Goal: Information Seeking & Learning: Check status

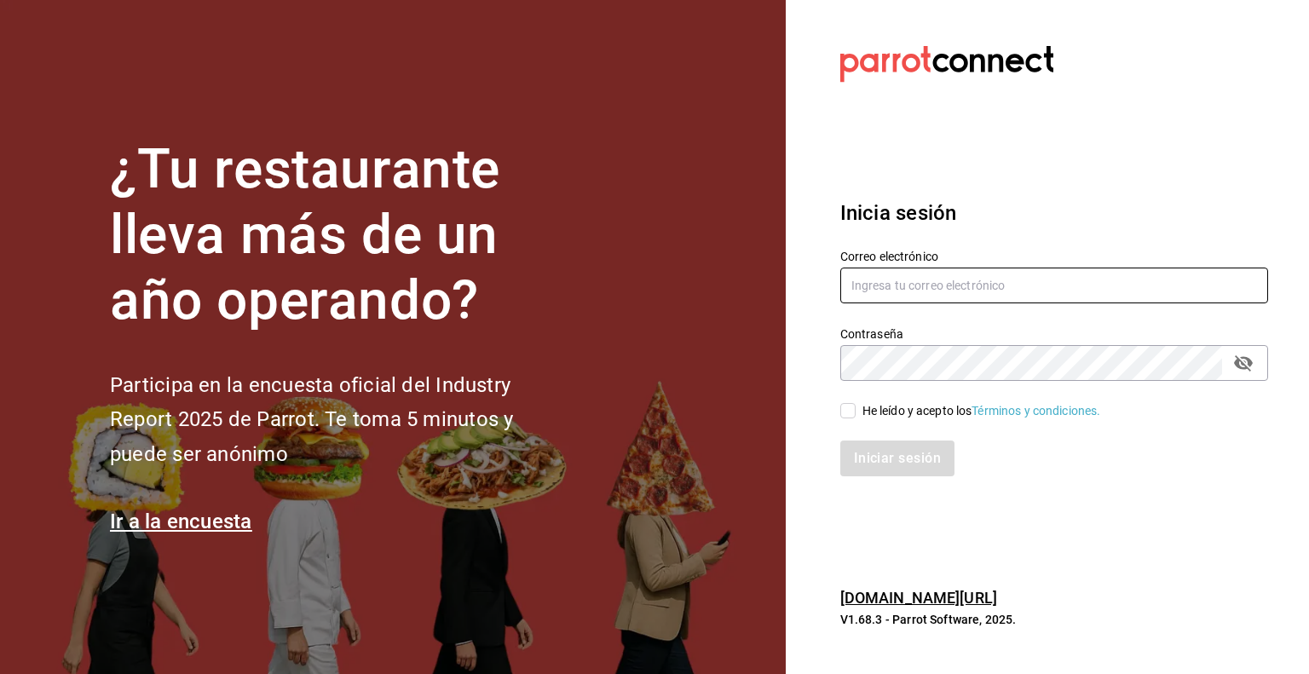
type input "[EMAIL_ADDRESS][DOMAIN_NAME]"
click at [846, 406] on input "He leído y acepto los Términos y condiciones." at bounding box center [847, 410] width 15 height 15
checkbox input "true"
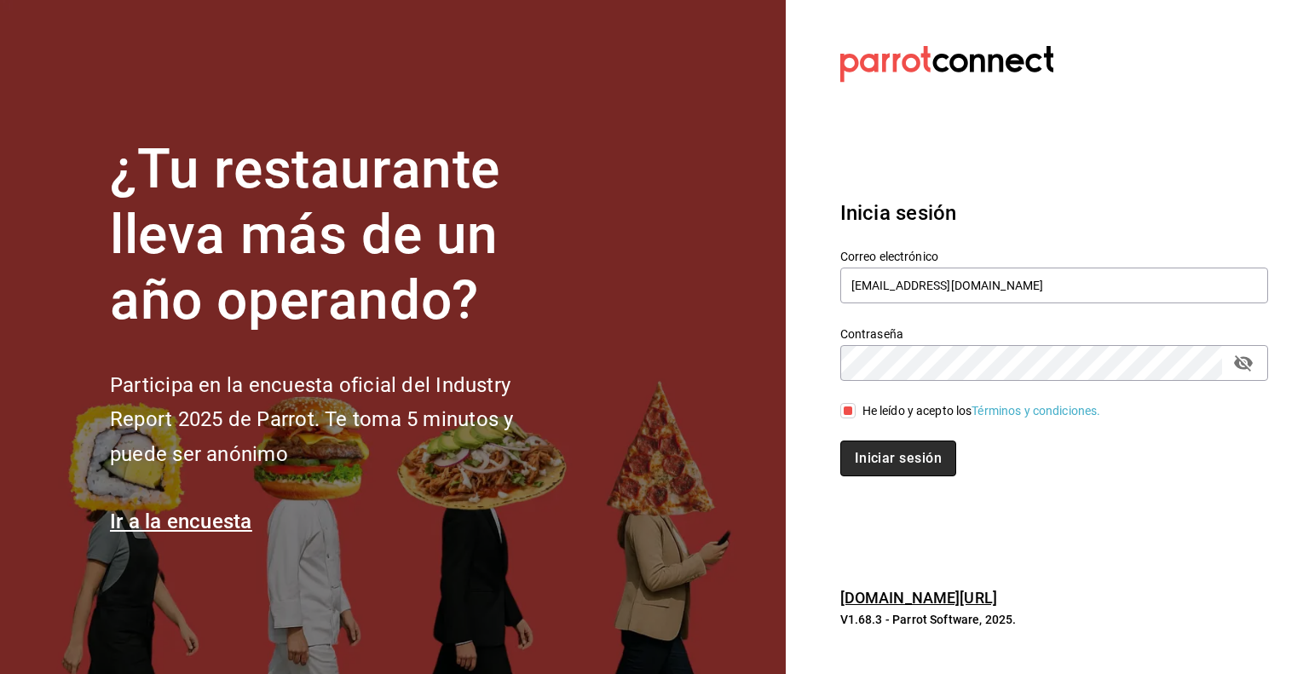
click at [883, 456] on button "Iniciar sesión" at bounding box center [898, 459] width 116 height 36
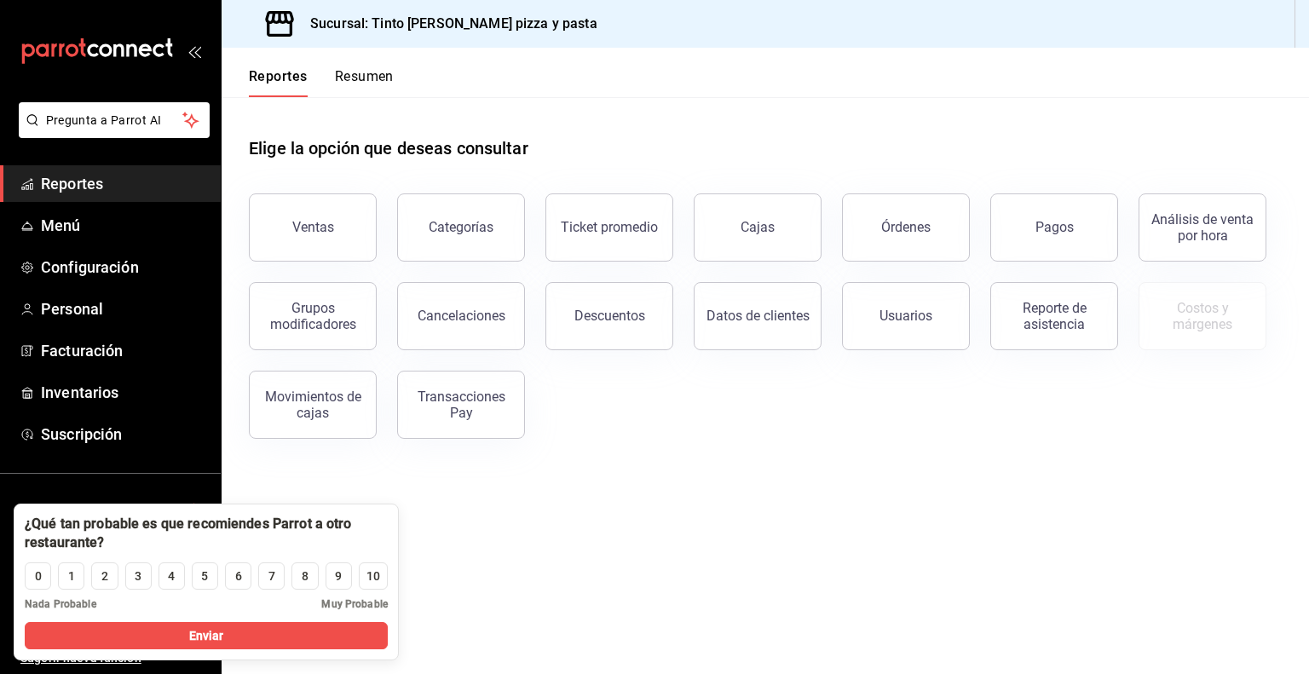
click at [484, 564] on main "Elige la opción que deseas consultar Ventas Categorías Ticket promedio Cajas Ór…" at bounding box center [766, 385] width 1088 height 577
click at [305, 223] on div "Ventas" at bounding box center [313, 227] width 42 height 16
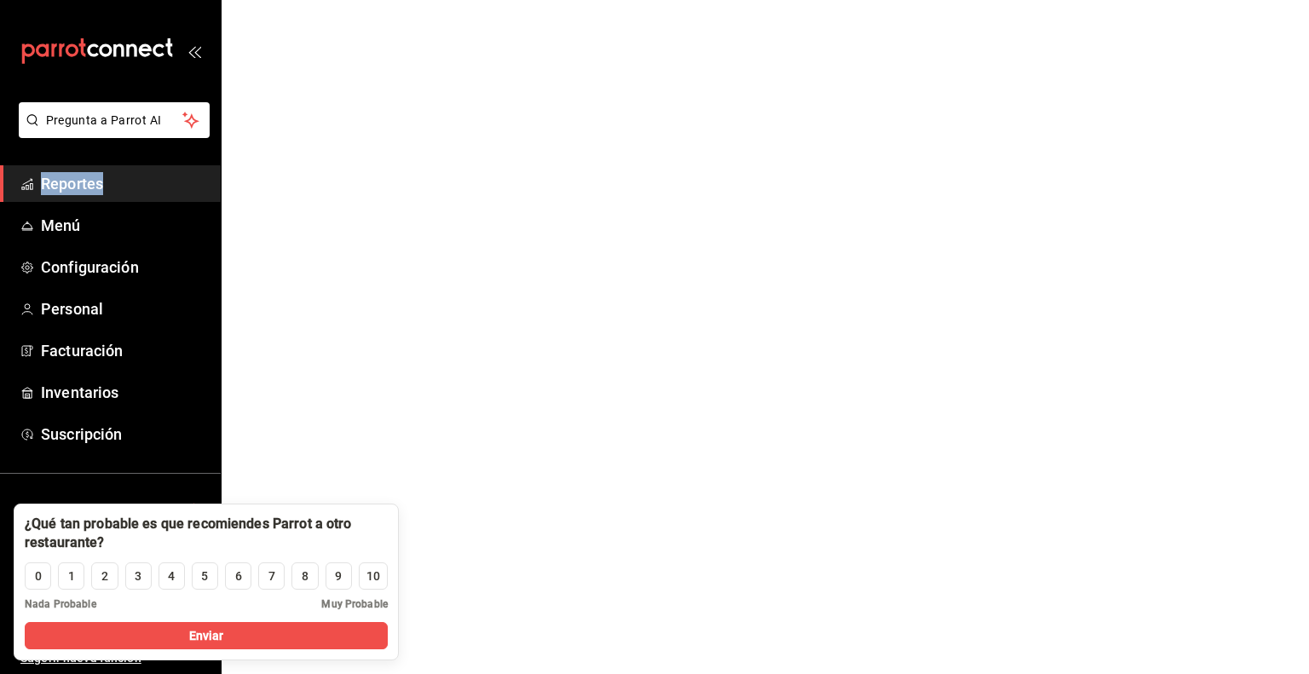
click at [305, 0] on html "Pregunta a Parrot AI Reportes Menú Configuración Personal Facturación Inventari…" at bounding box center [654, 0] width 1309 height 0
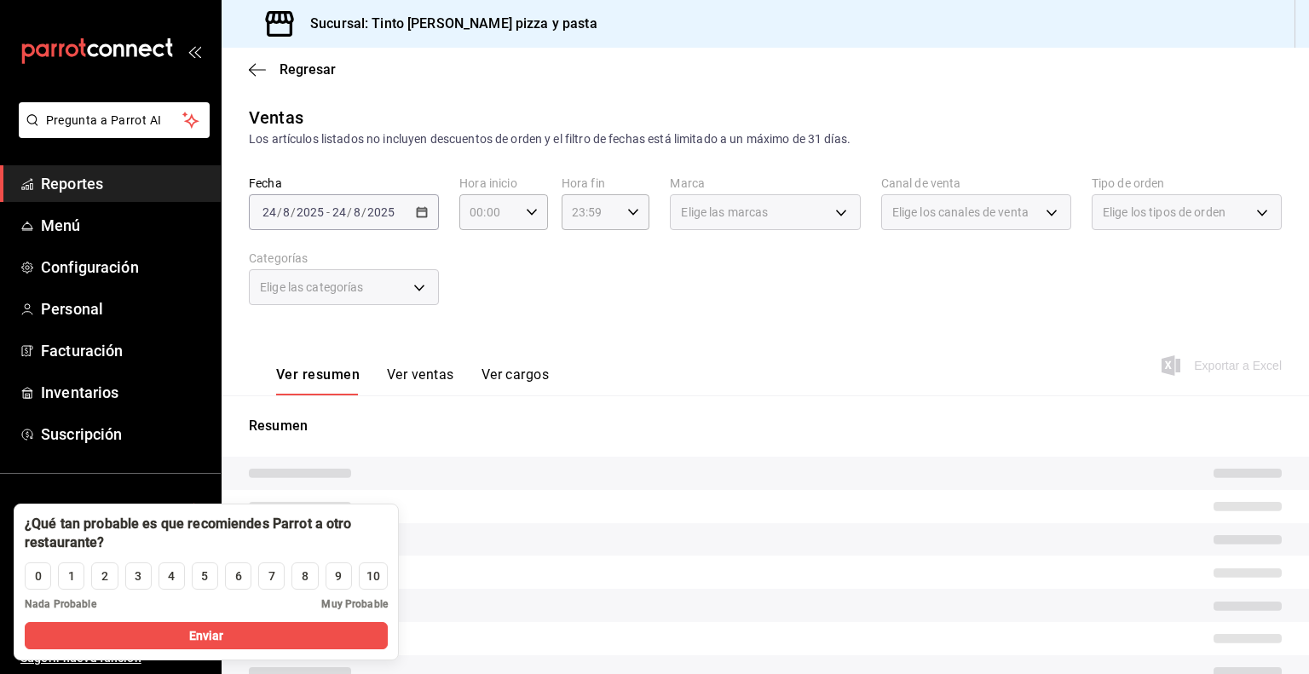
click at [630, 323] on div "Fecha 2025-08-24 24 / 8 / 2025 - 2025-08-24 24 / 8 / 2025 Hora inicio 00:00 Hor…" at bounding box center [765, 251] width 1033 height 150
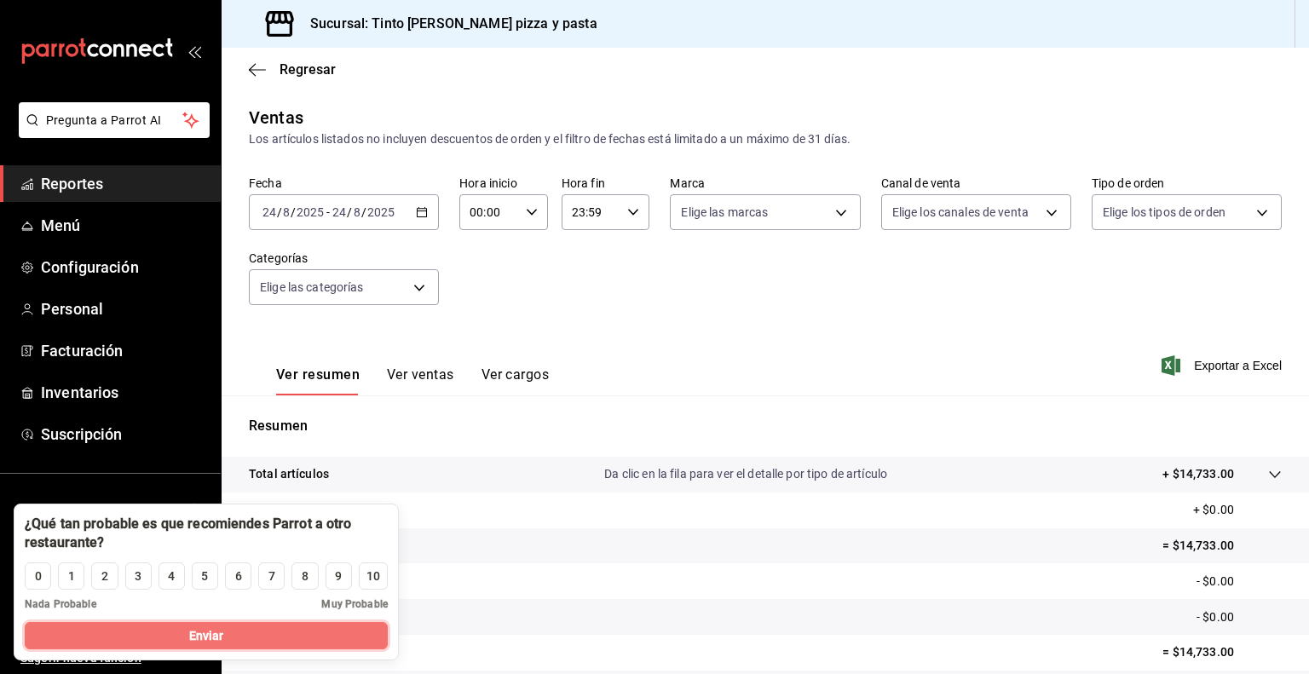
click at [327, 634] on button "Enviar" at bounding box center [206, 635] width 363 height 27
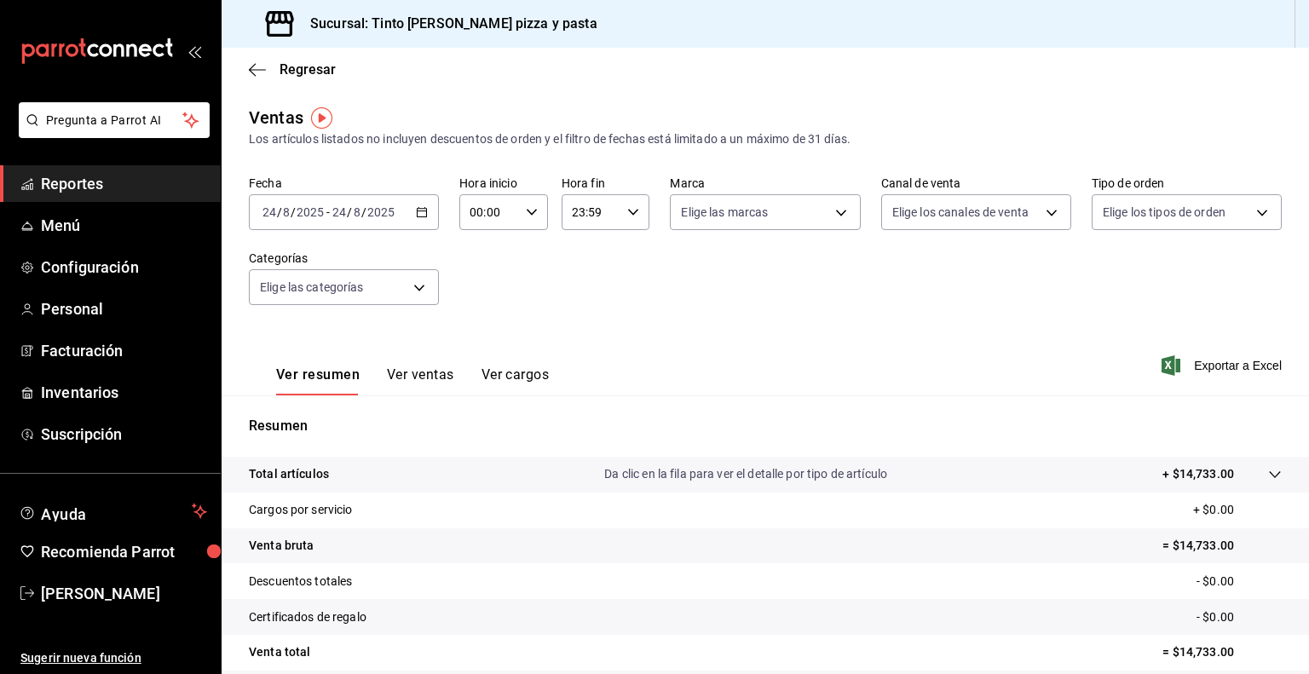
click at [368, 212] on input "2025" at bounding box center [381, 212] width 29 height 14
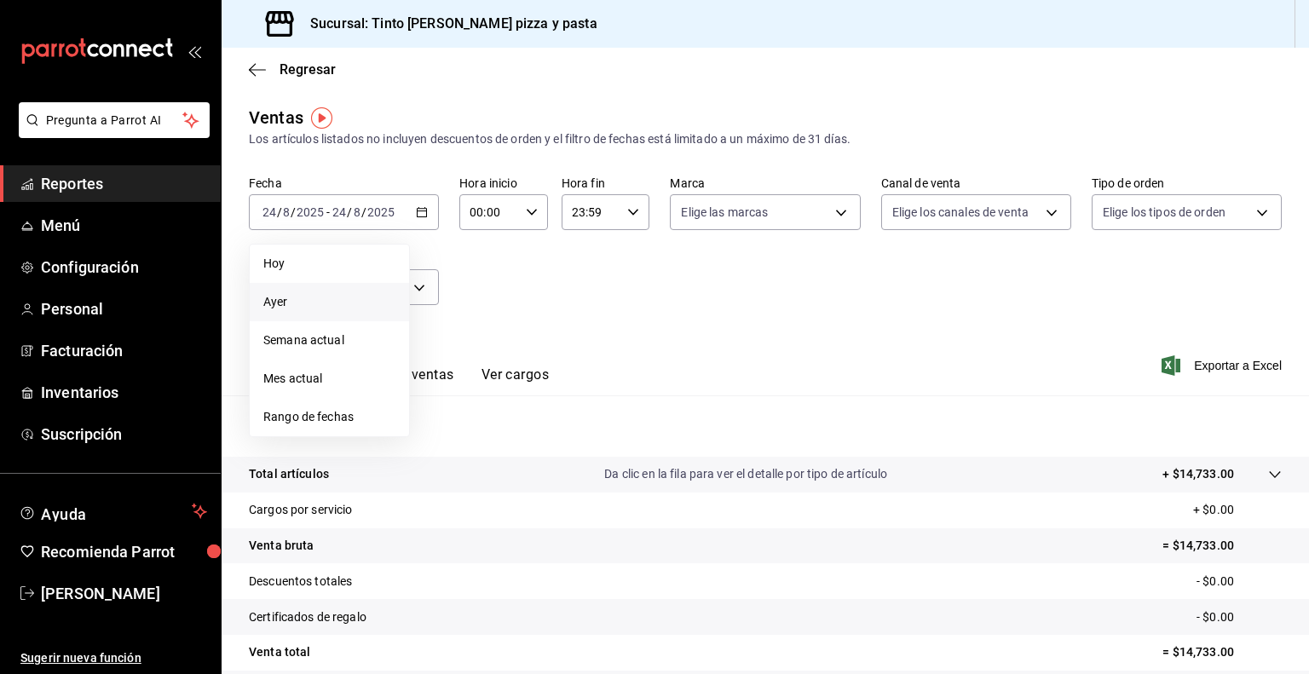
click at [334, 304] on span "Ayer" at bounding box center [329, 302] width 132 height 18
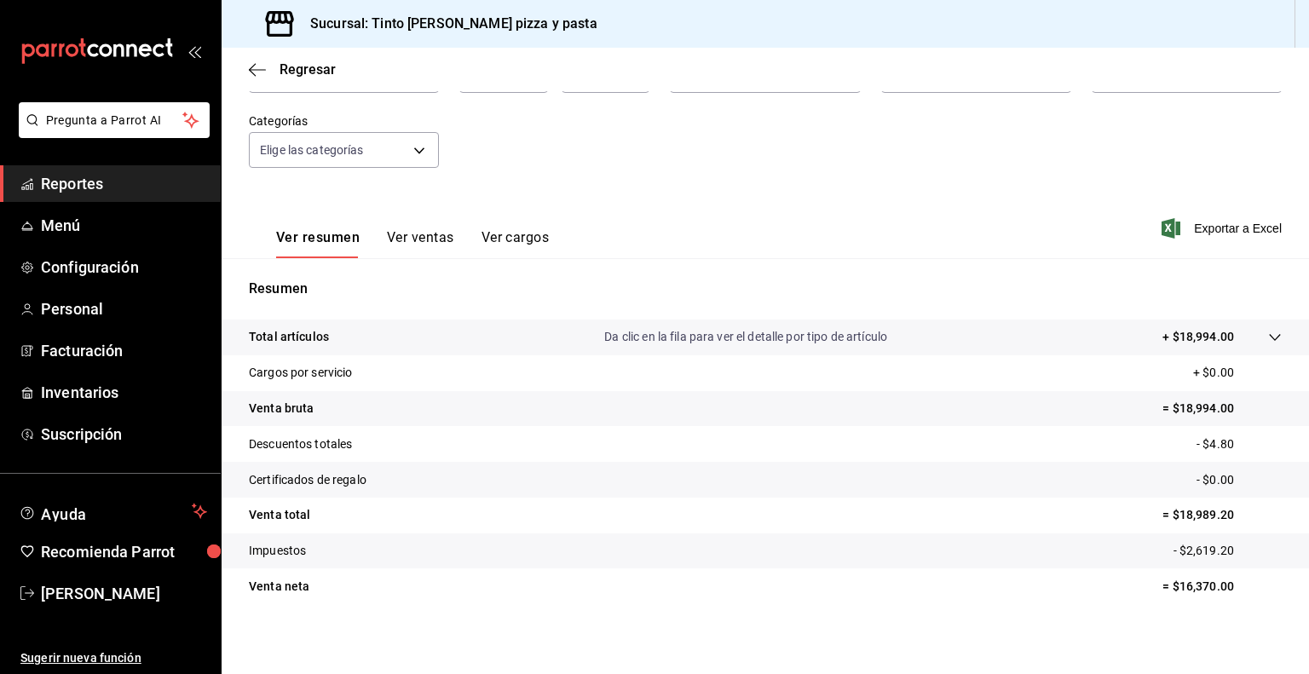
scroll to position [142, 0]
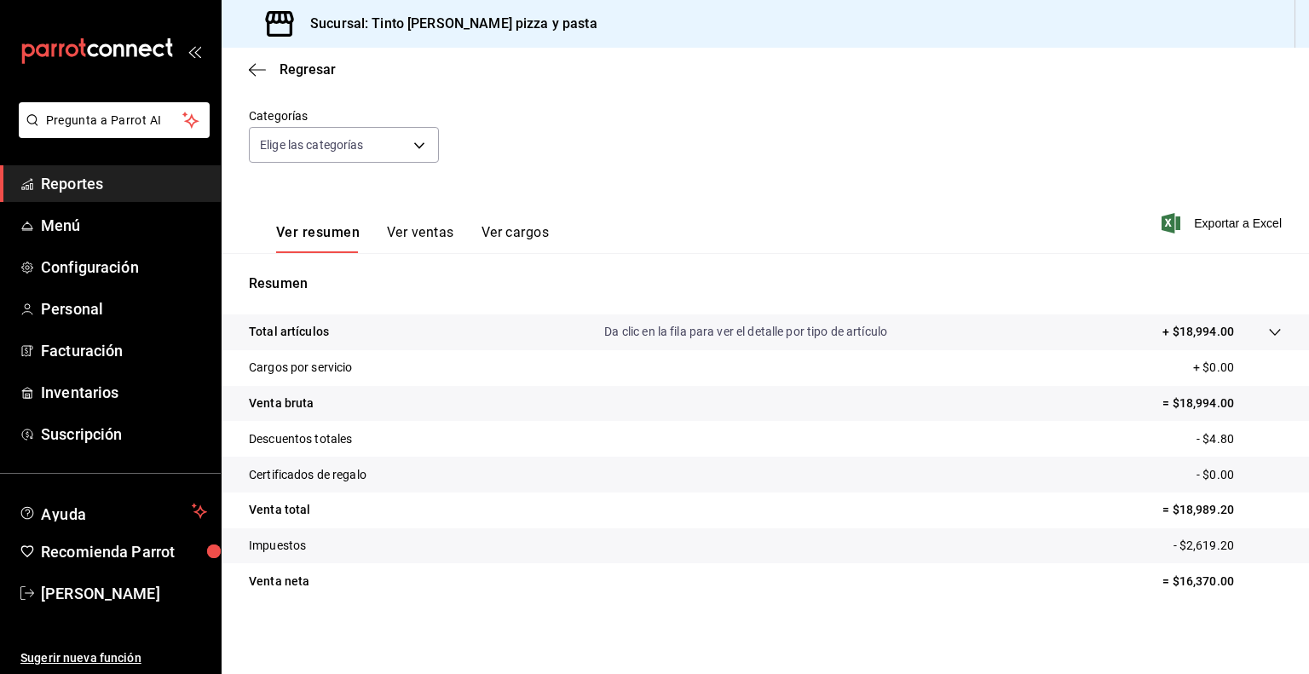
click at [426, 241] on button "Ver ventas" at bounding box center [420, 238] width 67 height 29
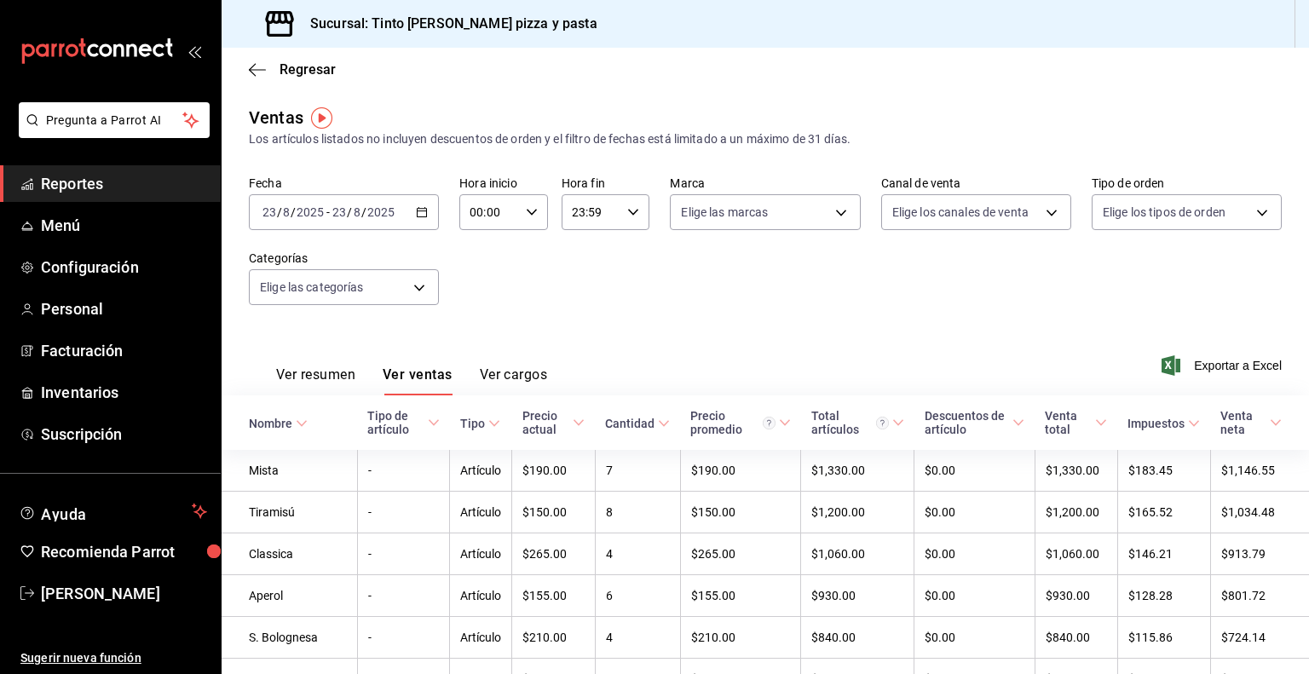
click at [292, 378] on button "Ver resumen" at bounding box center [315, 381] width 79 height 29
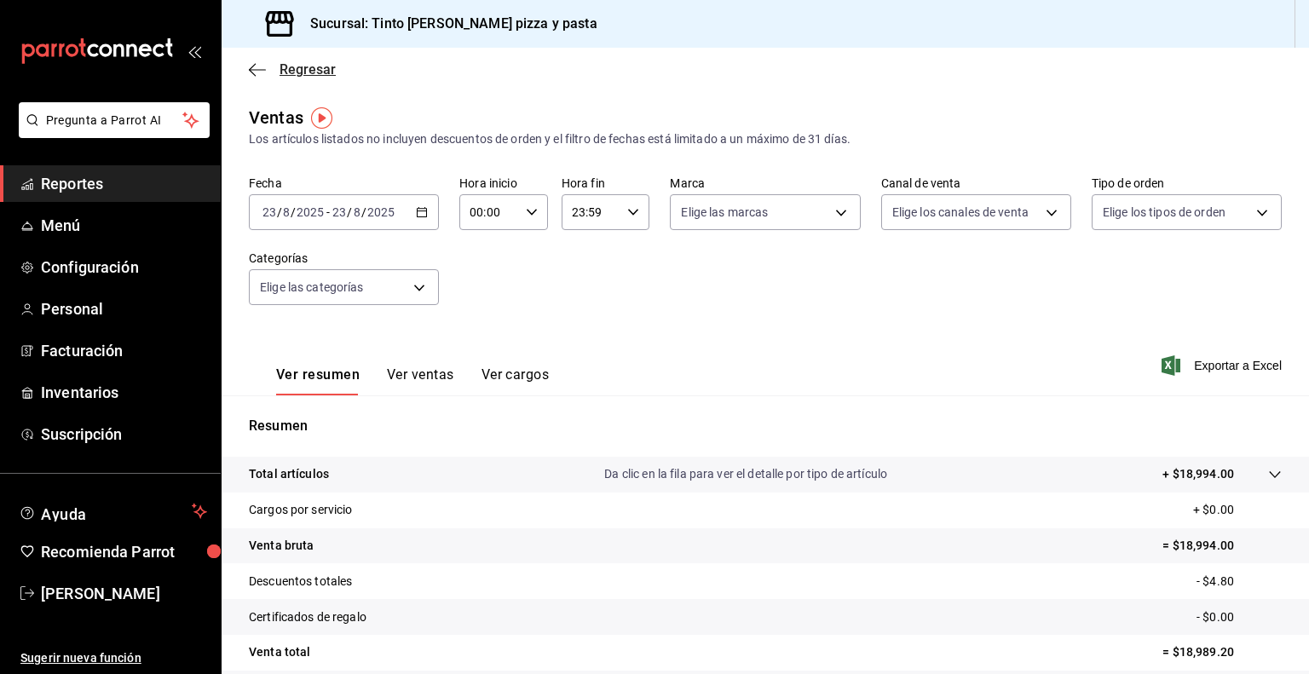
click at [256, 70] on icon "button" at bounding box center [257, 69] width 17 height 15
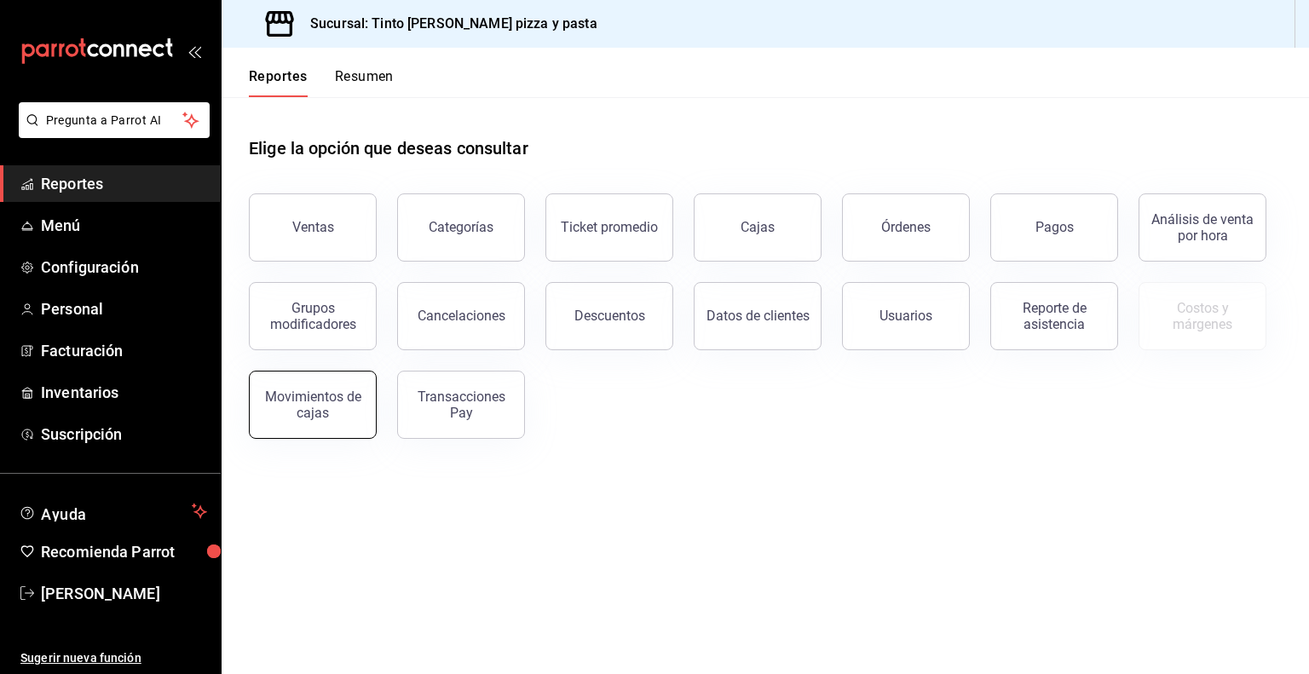
click at [317, 414] on div "Movimientos de cajas" at bounding box center [313, 405] width 106 height 32
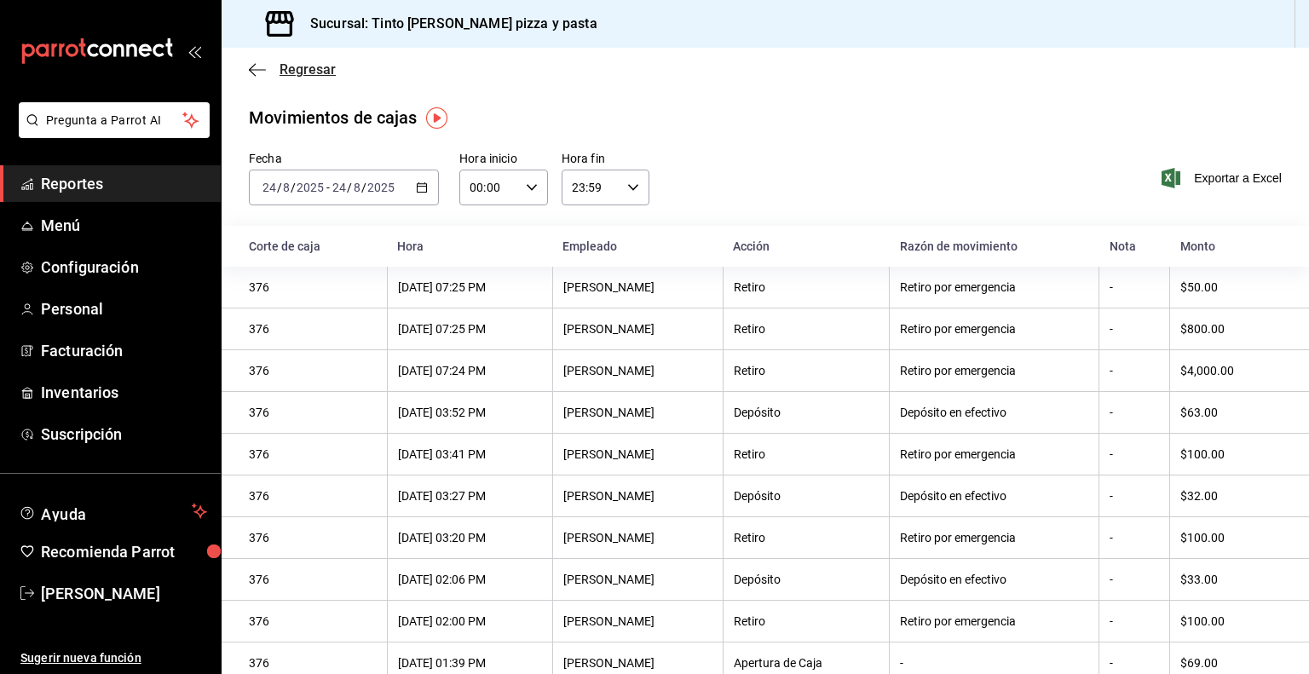
click at [254, 72] on icon "button" at bounding box center [257, 69] width 17 height 15
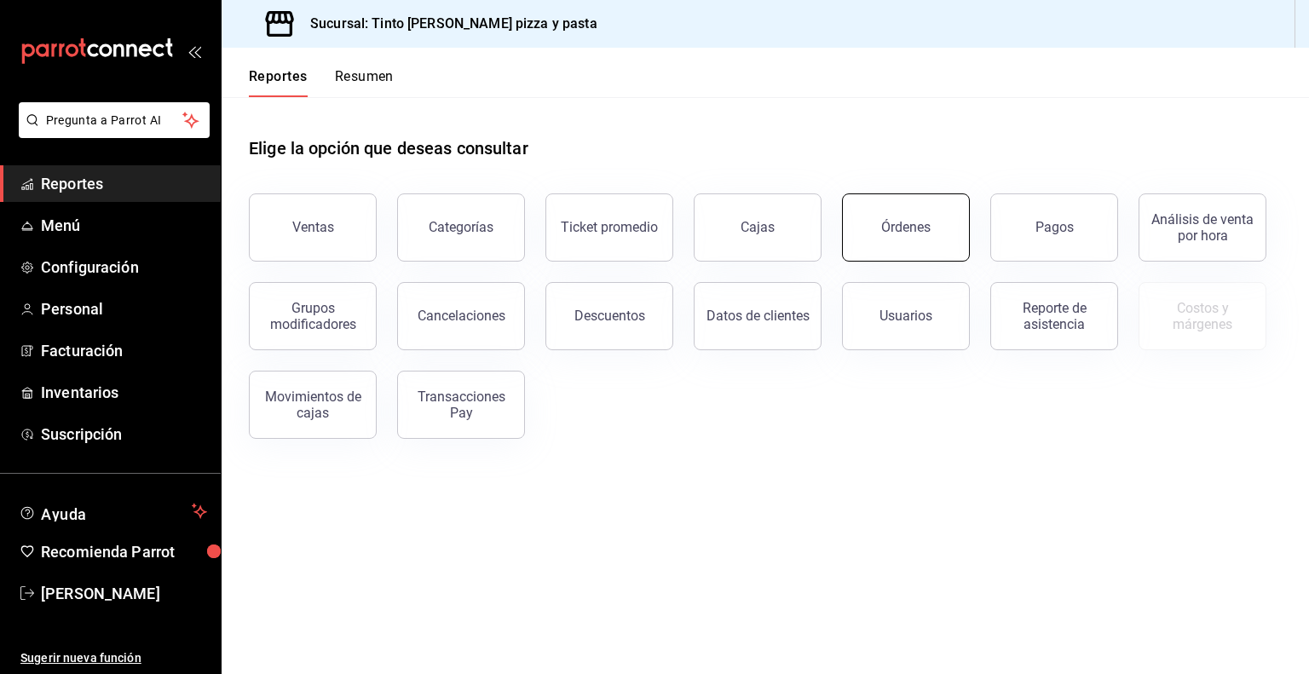
click at [926, 223] on div "Órdenes" at bounding box center [905, 227] width 49 height 16
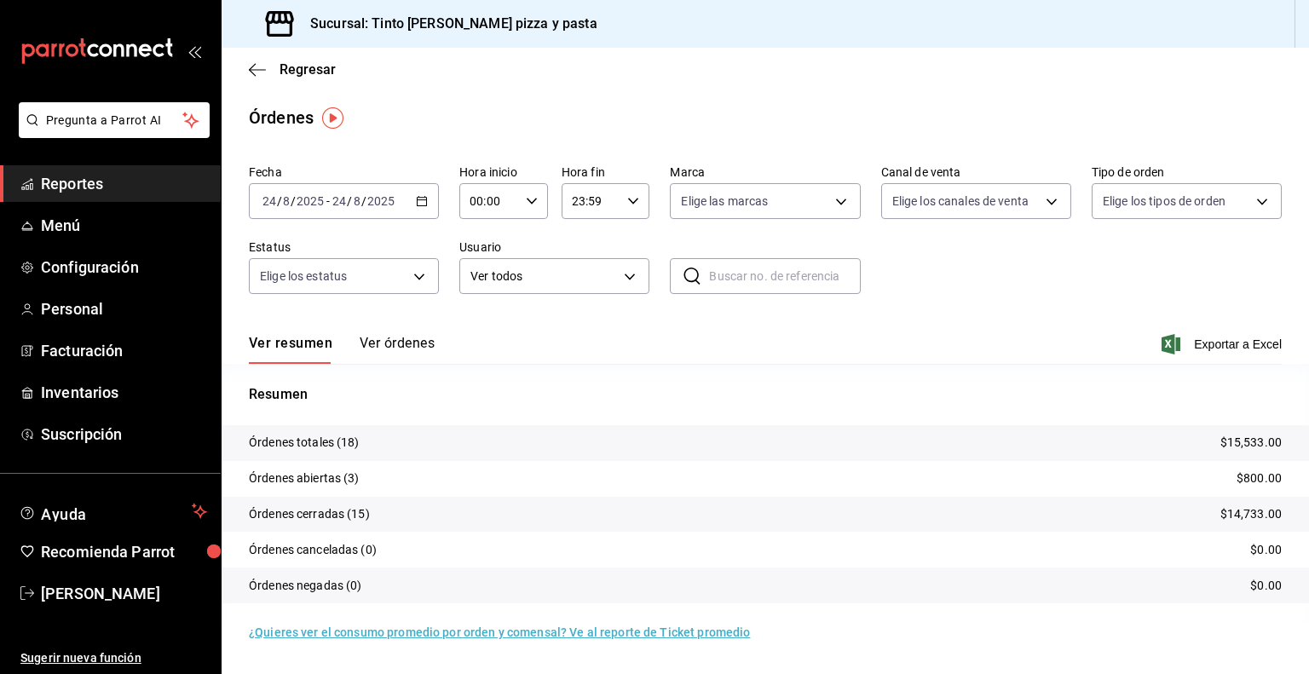
click at [247, 70] on div "Regresar" at bounding box center [766, 69] width 1088 height 43
click at [261, 66] on icon "button" at bounding box center [257, 69] width 17 height 15
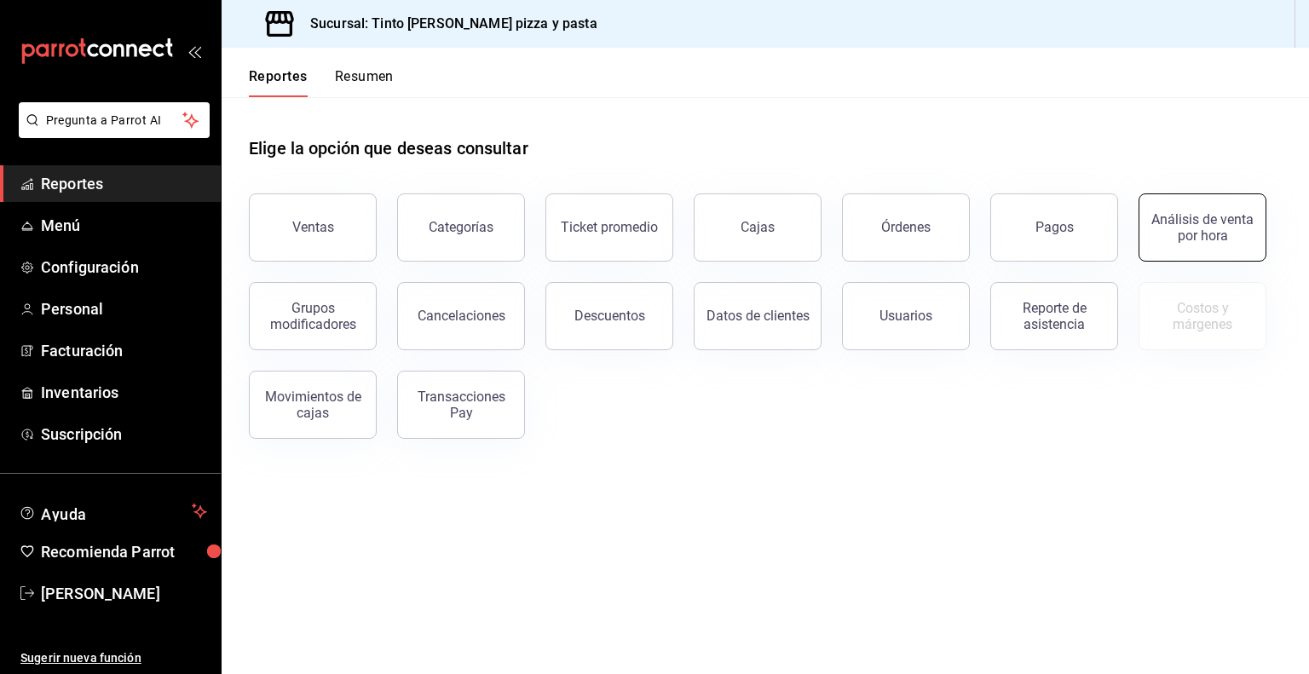
click at [1232, 217] on div "Análisis de venta por hora" at bounding box center [1203, 227] width 106 height 32
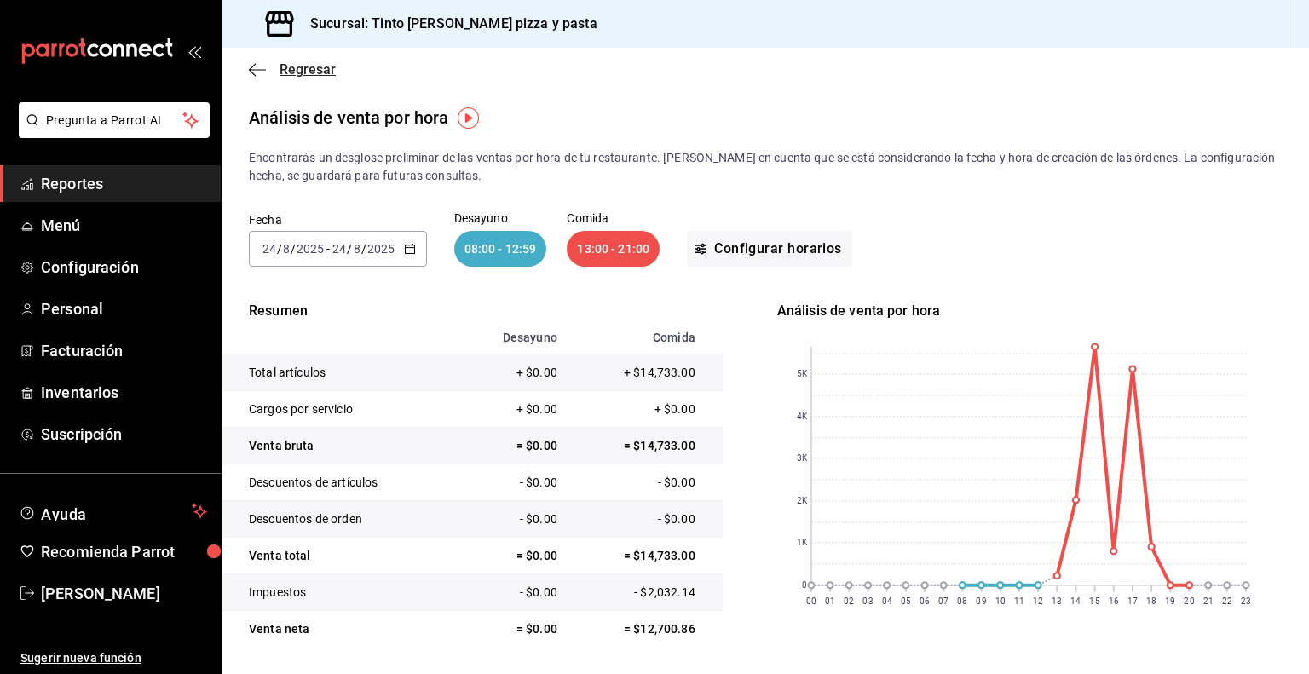
click at [260, 68] on icon "button" at bounding box center [257, 69] width 17 height 15
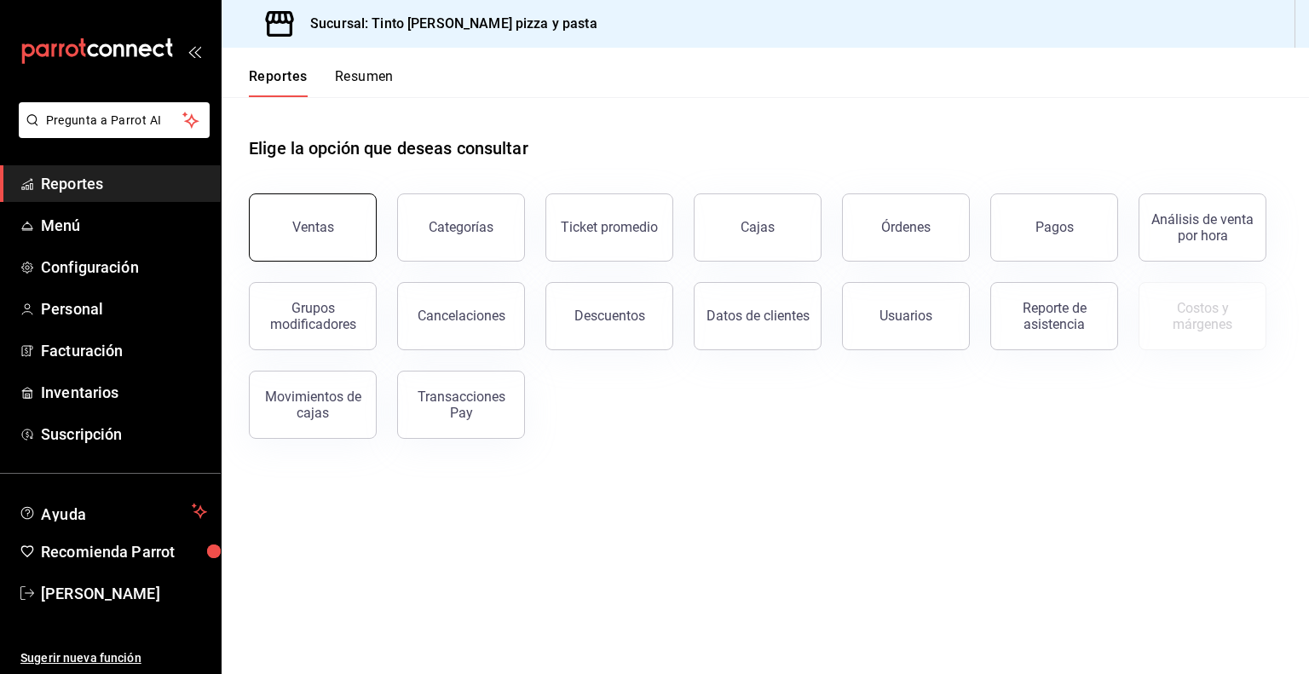
click at [338, 221] on button "Ventas" at bounding box center [313, 227] width 128 height 68
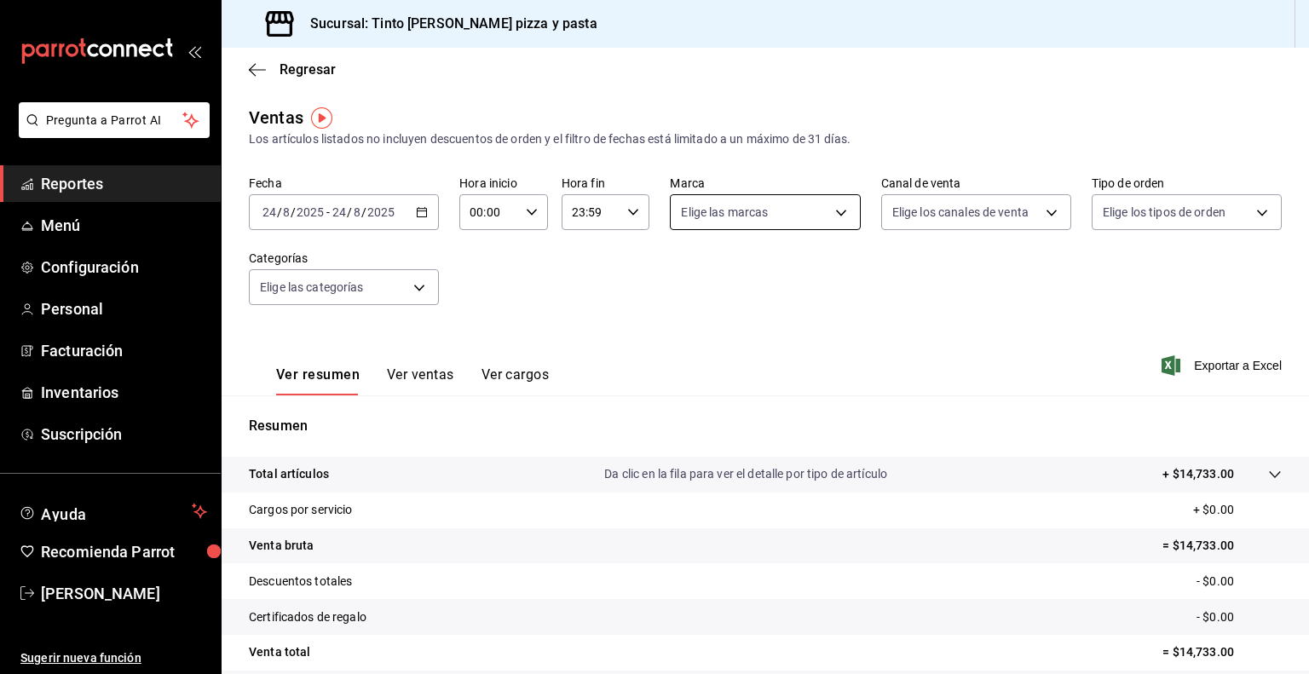
click at [835, 227] on body "Pregunta a Parrot AI Reportes Menú Configuración Personal Facturación Inventari…" at bounding box center [654, 337] width 1309 height 674
drag, startPoint x: 1302, startPoint y: 198, endPoint x: 1296, endPoint y: 242, distance: 44.8
click at [1296, 242] on div at bounding box center [654, 337] width 1309 height 674
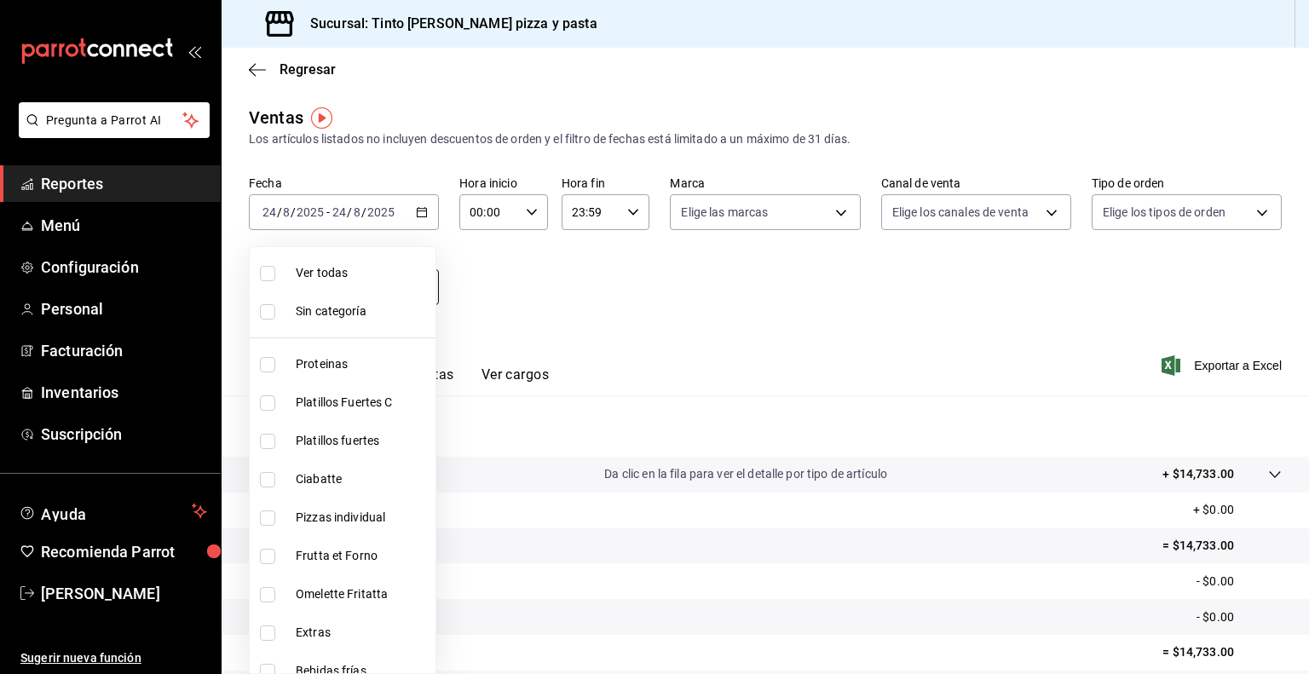
click at [406, 286] on body "Pregunta a Parrot AI Reportes Menú Configuración Personal Facturación Inventari…" at bounding box center [654, 337] width 1309 height 674
click at [578, 317] on div at bounding box center [654, 337] width 1309 height 674
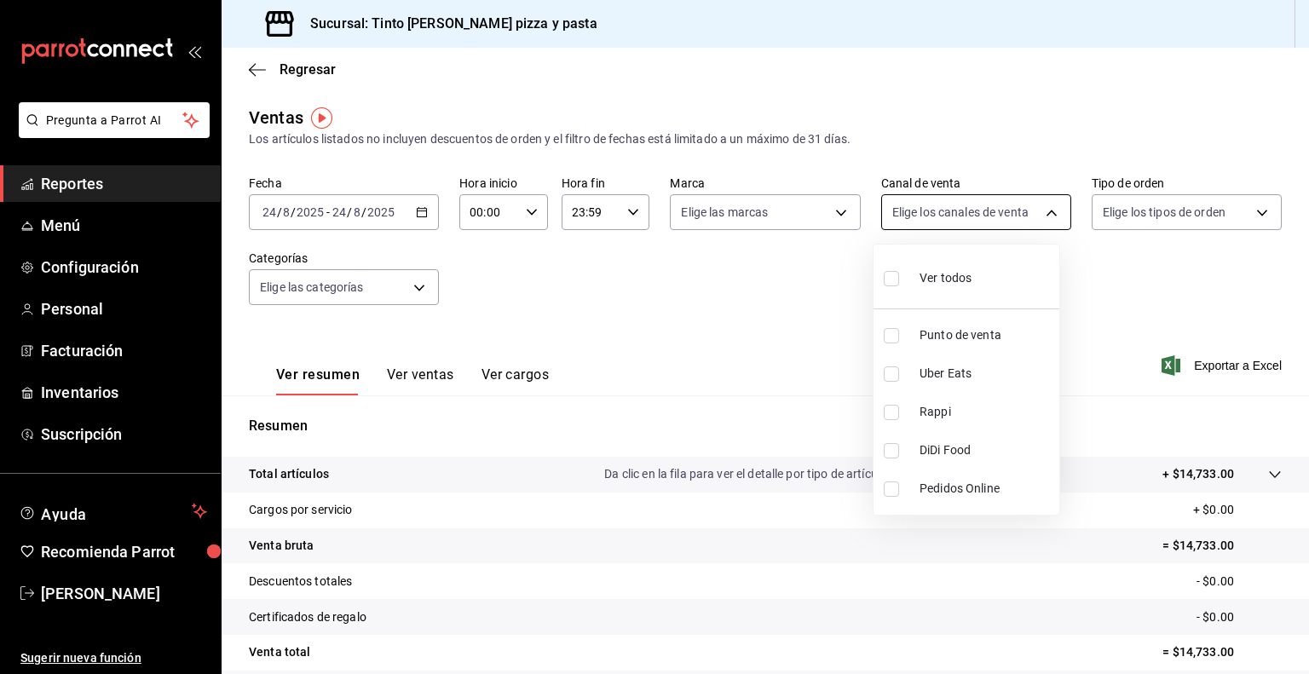
click at [1048, 213] on body "Pregunta a Parrot AI Reportes Menú Configuración Personal Facturación Inventari…" at bounding box center [654, 337] width 1309 height 674
click at [1234, 209] on div at bounding box center [654, 337] width 1309 height 674
click at [1234, 209] on body "Pregunta a Parrot AI Reportes Menú Configuración Personal Facturación Inventari…" at bounding box center [654, 337] width 1309 height 674
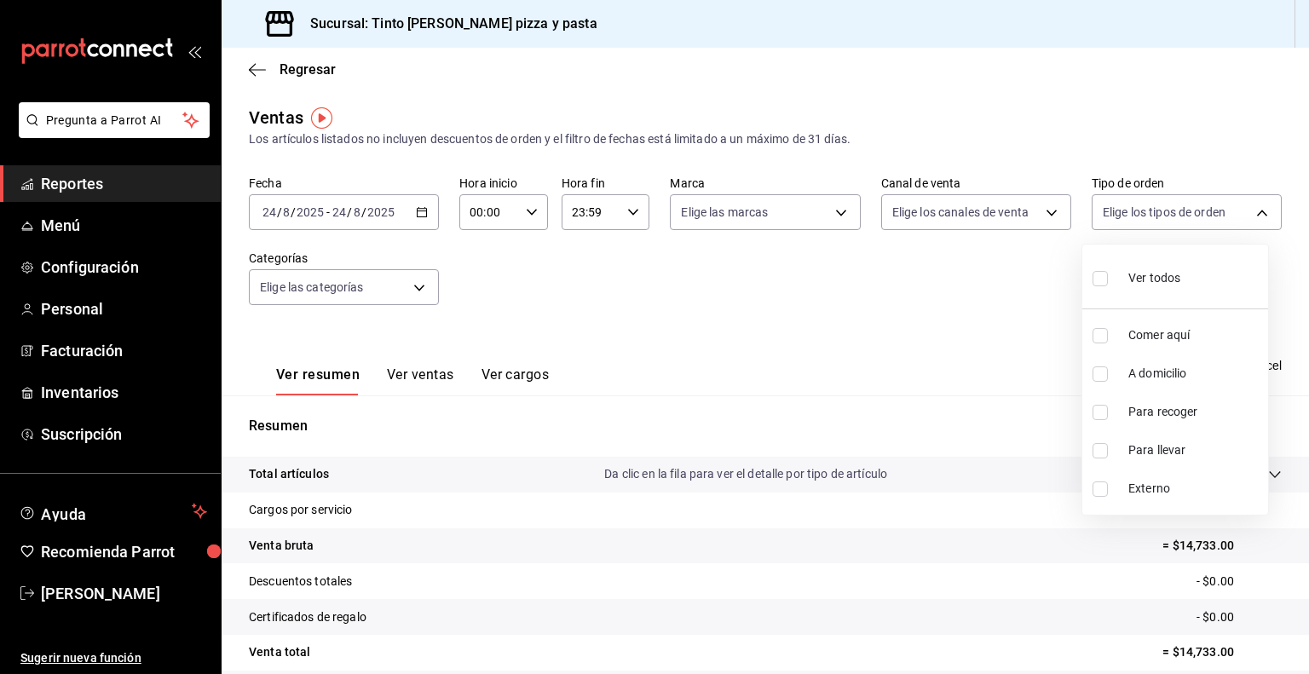
click at [771, 298] on div at bounding box center [654, 337] width 1309 height 674
click at [252, 71] on icon "button" at bounding box center [257, 69] width 17 height 15
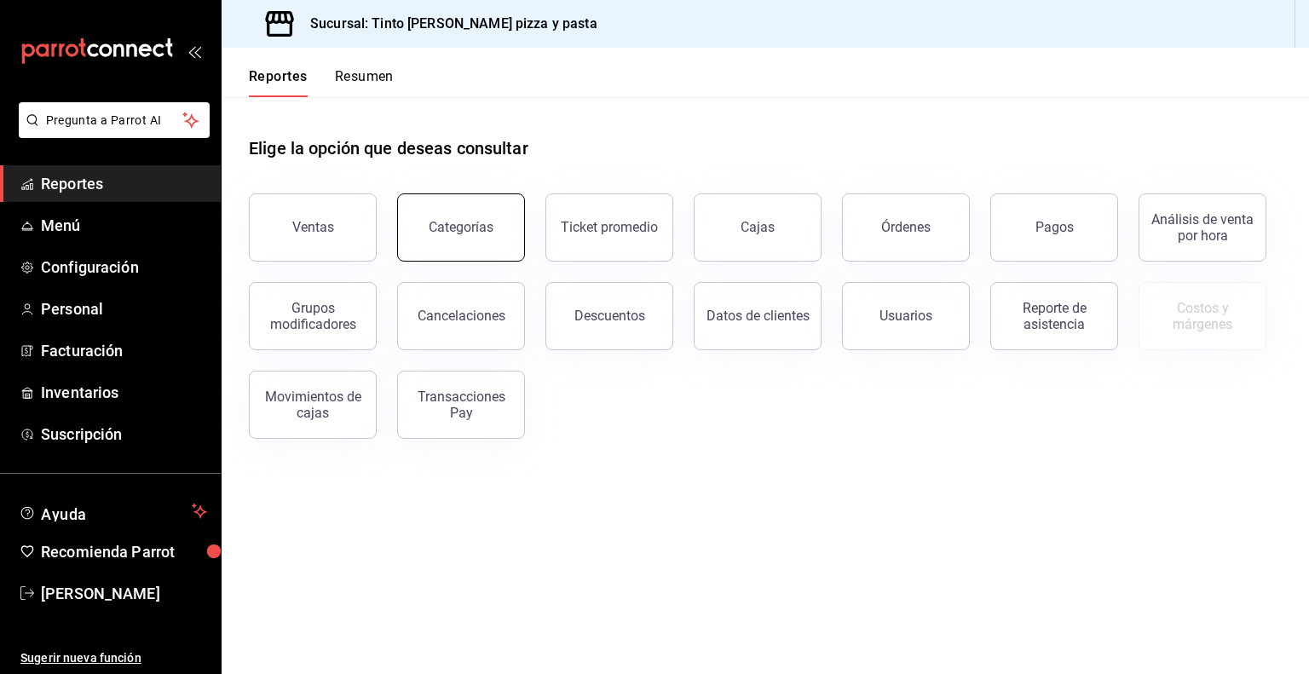
click at [491, 241] on button "Categorías" at bounding box center [461, 227] width 128 height 68
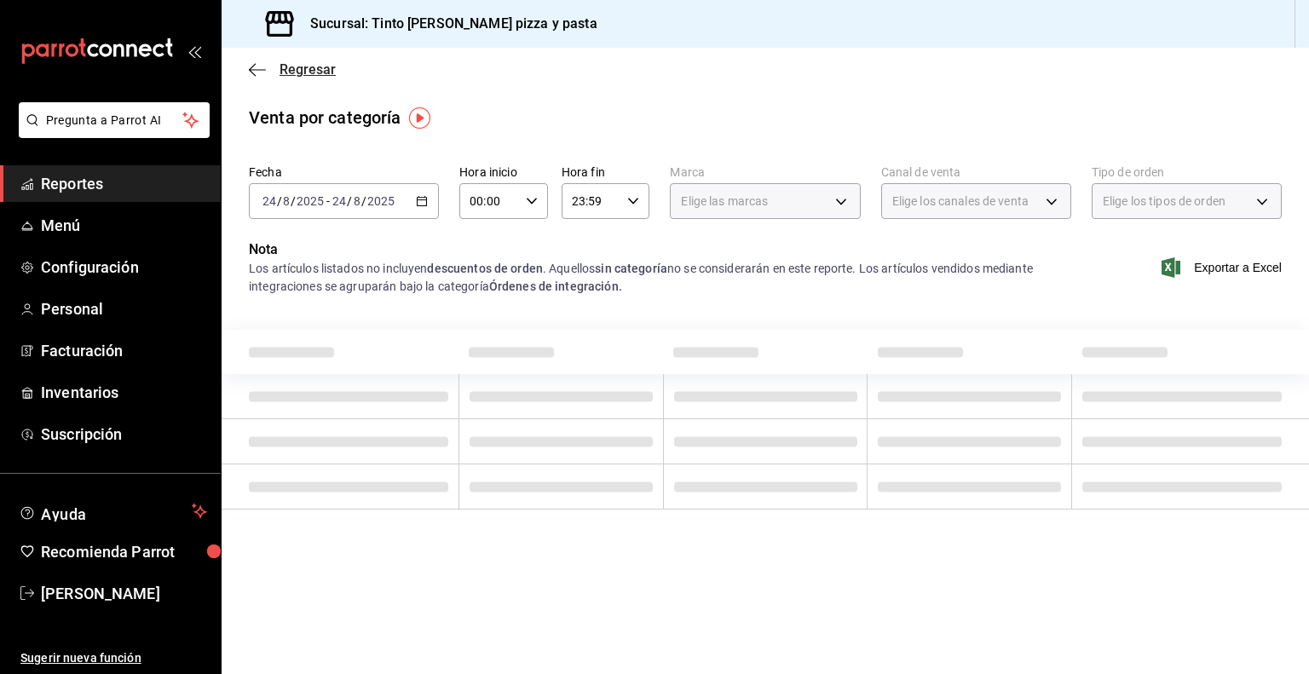
click at [256, 72] on icon "button" at bounding box center [257, 69] width 17 height 15
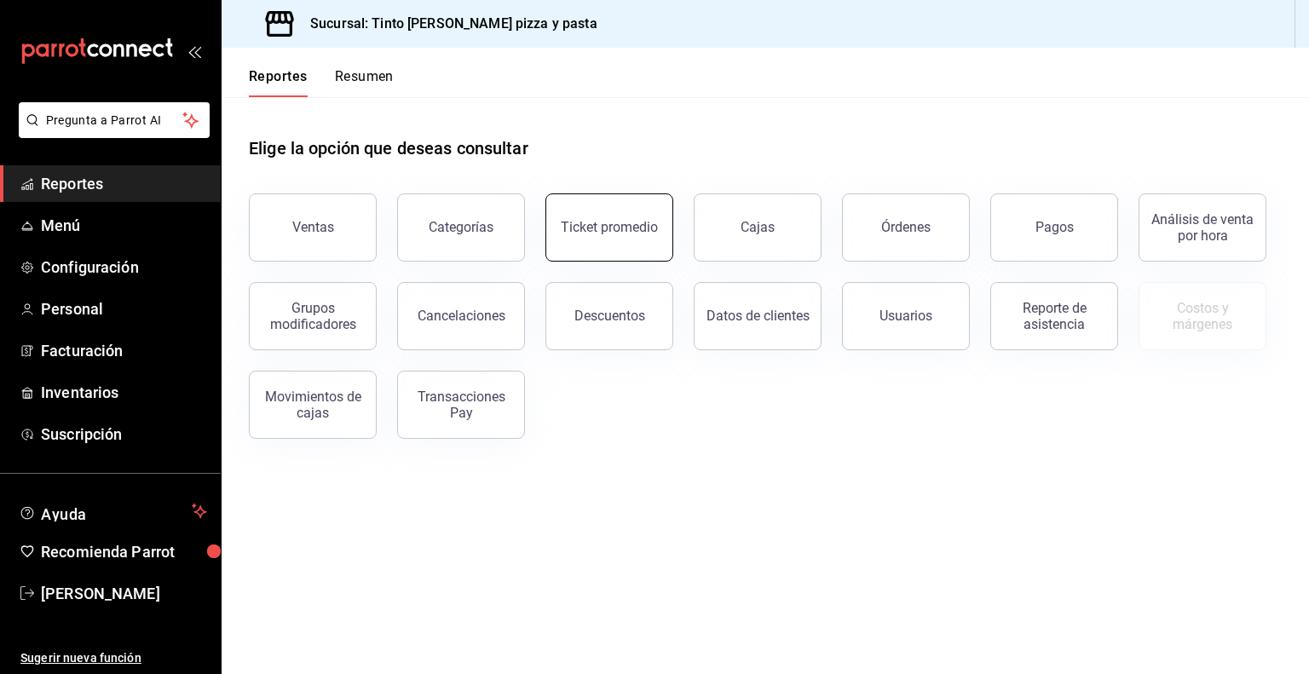
click at [584, 232] on div "Ticket promedio" at bounding box center [609, 227] width 97 height 16
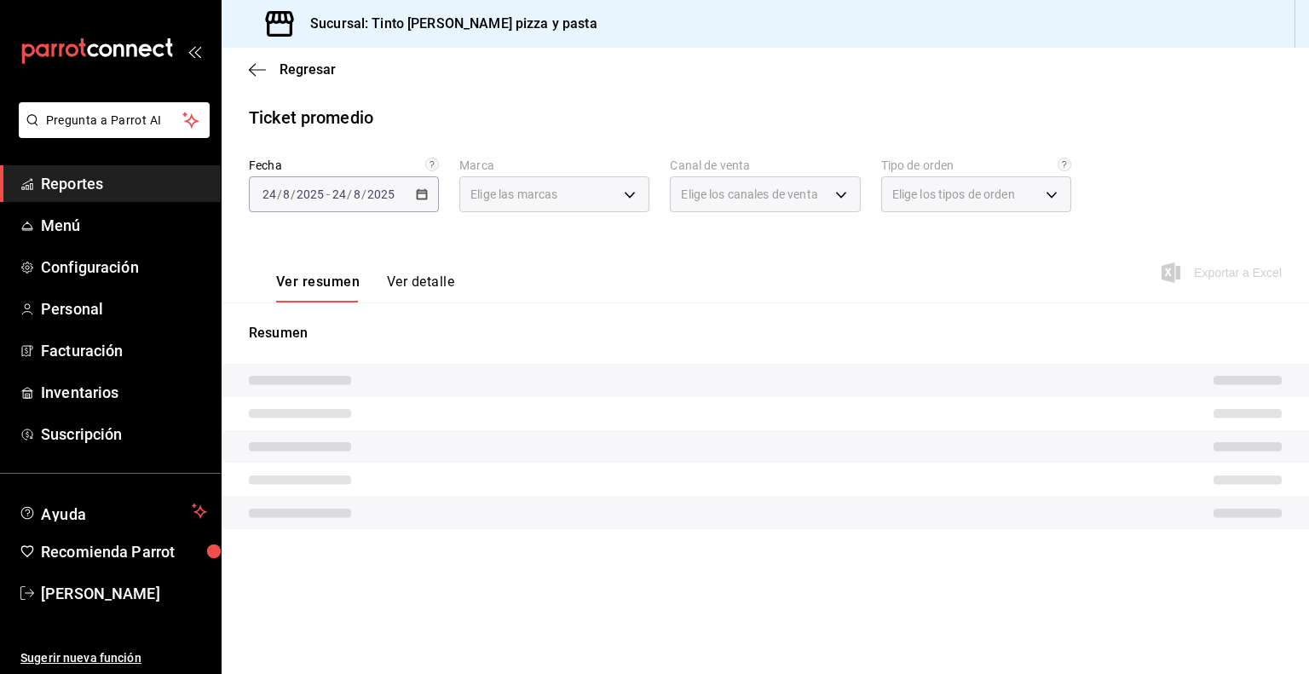
type input "457417ce-6cbc-4117-bdc0-852d651b463a"
type input "PARROT,UBER_EATS,RAPPI,DIDI_FOOD,ONLINE"
type input "4c36f2b2-207c-4ab6-938e-7a7e68305c22,6d52006a-9b24-47af-a1d4-1ef02ec913fa,4724d…"
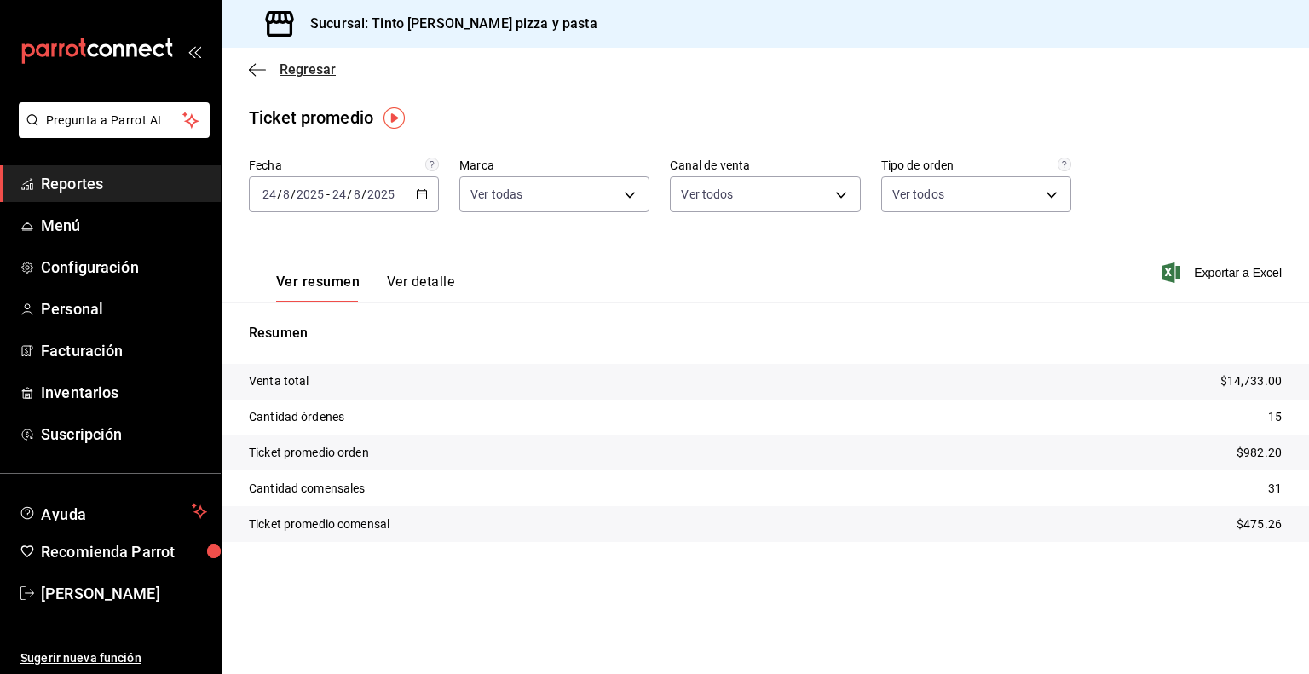
click at [260, 66] on icon "button" at bounding box center [257, 69] width 17 height 15
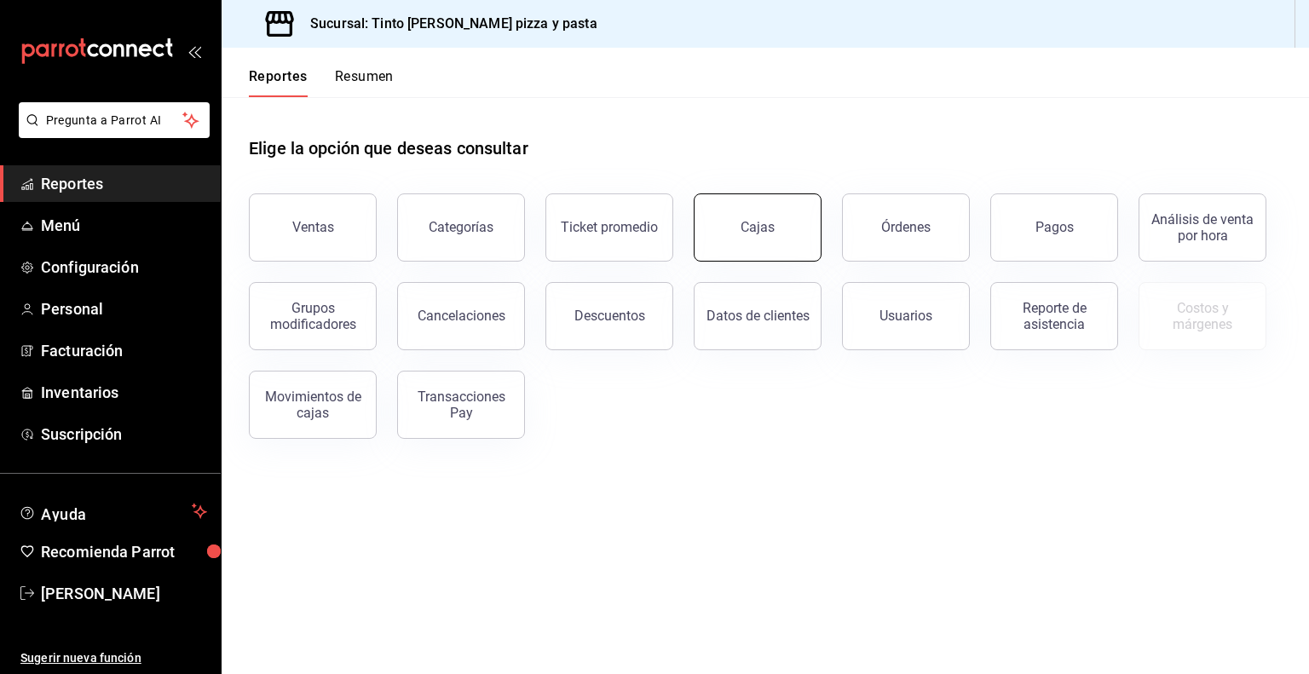
click at [778, 238] on button "Cajas" at bounding box center [758, 227] width 128 height 68
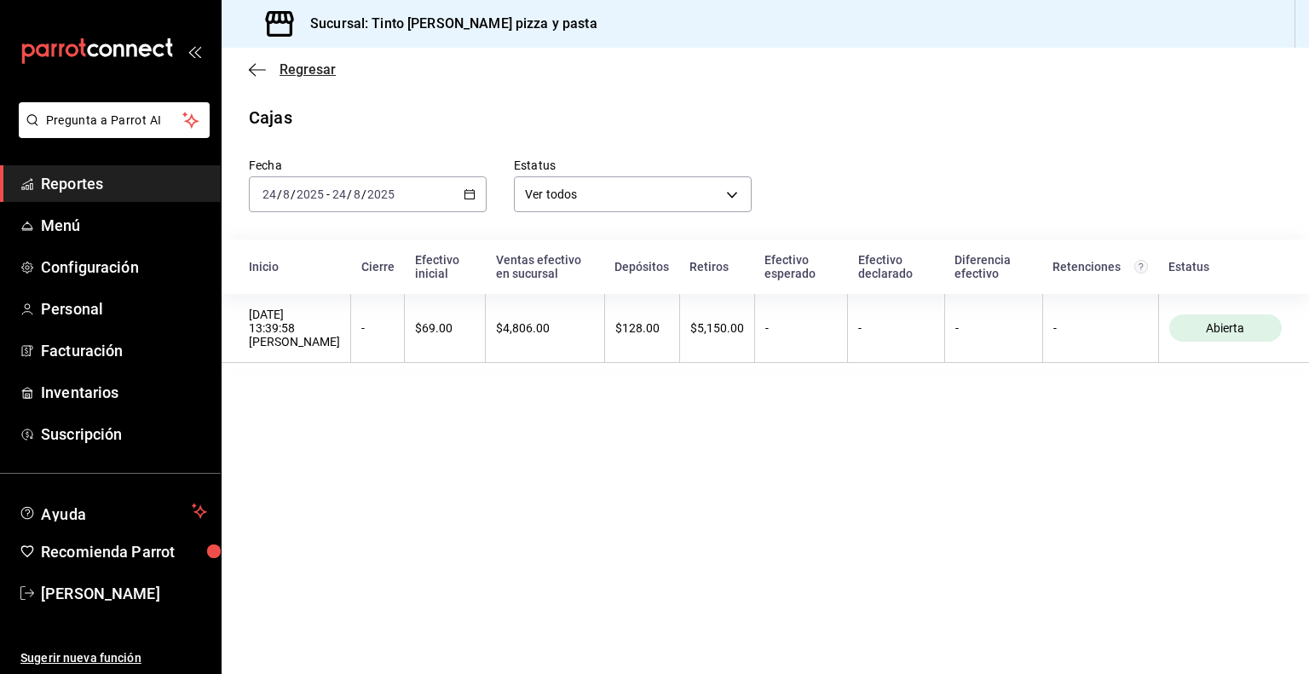
click at [257, 68] on icon "button" at bounding box center [257, 69] width 17 height 15
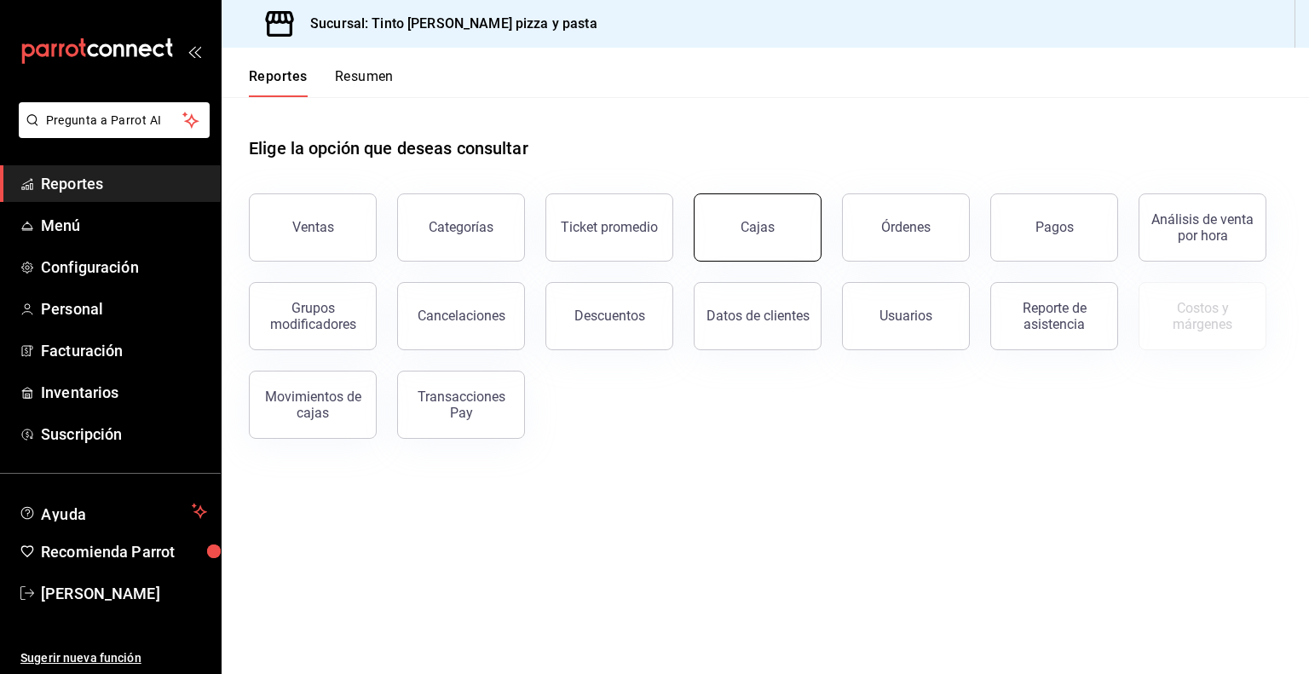
click at [769, 241] on button "Cajas" at bounding box center [758, 227] width 128 height 68
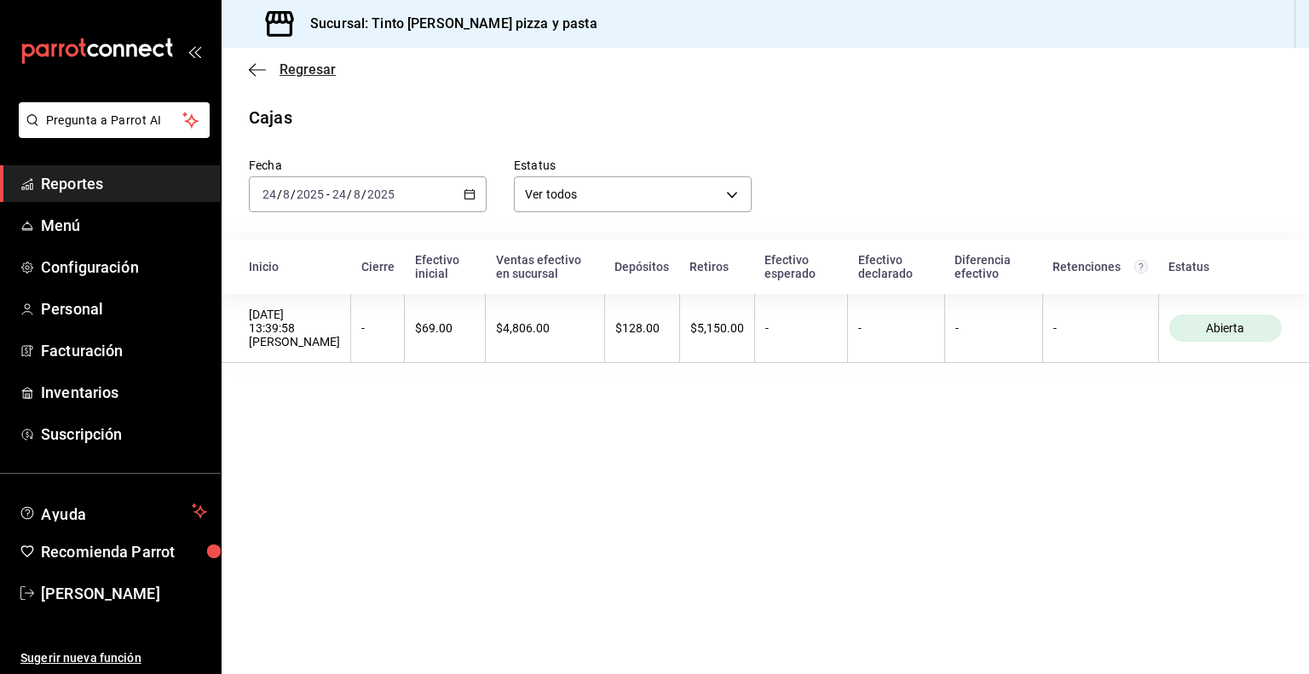
click at [257, 63] on icon "button" at bounding box center [257, 69] width 17 height 15
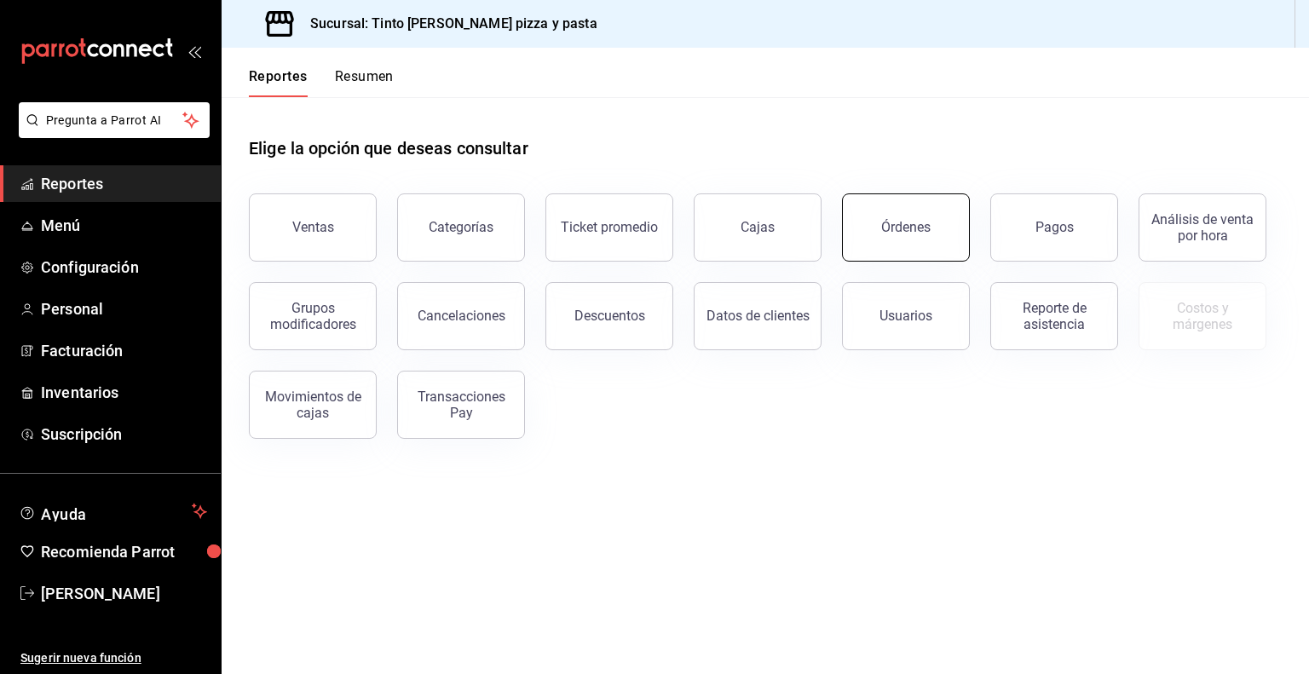
click at [929, 234] on button "Órdenes" at bounding box center [906, 227] width 128 height 68
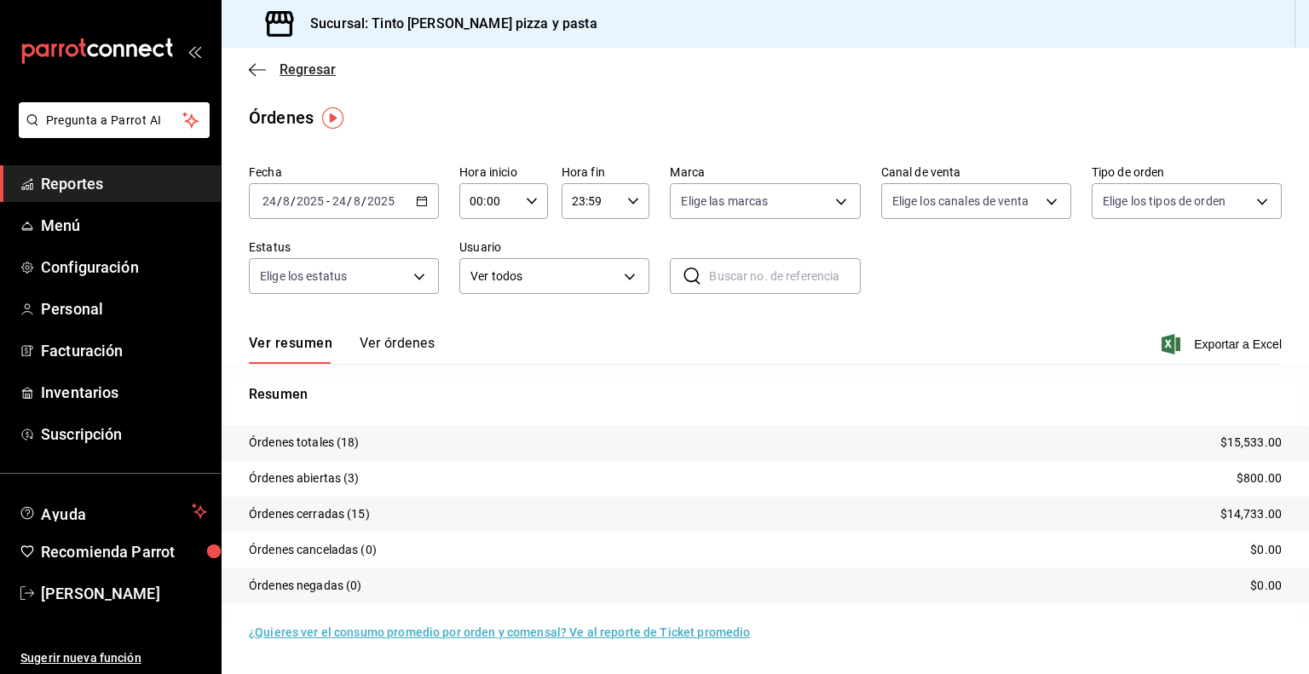
click at [250, 64] on icon "button" at bounding box center [257, 69] width 17 height 15
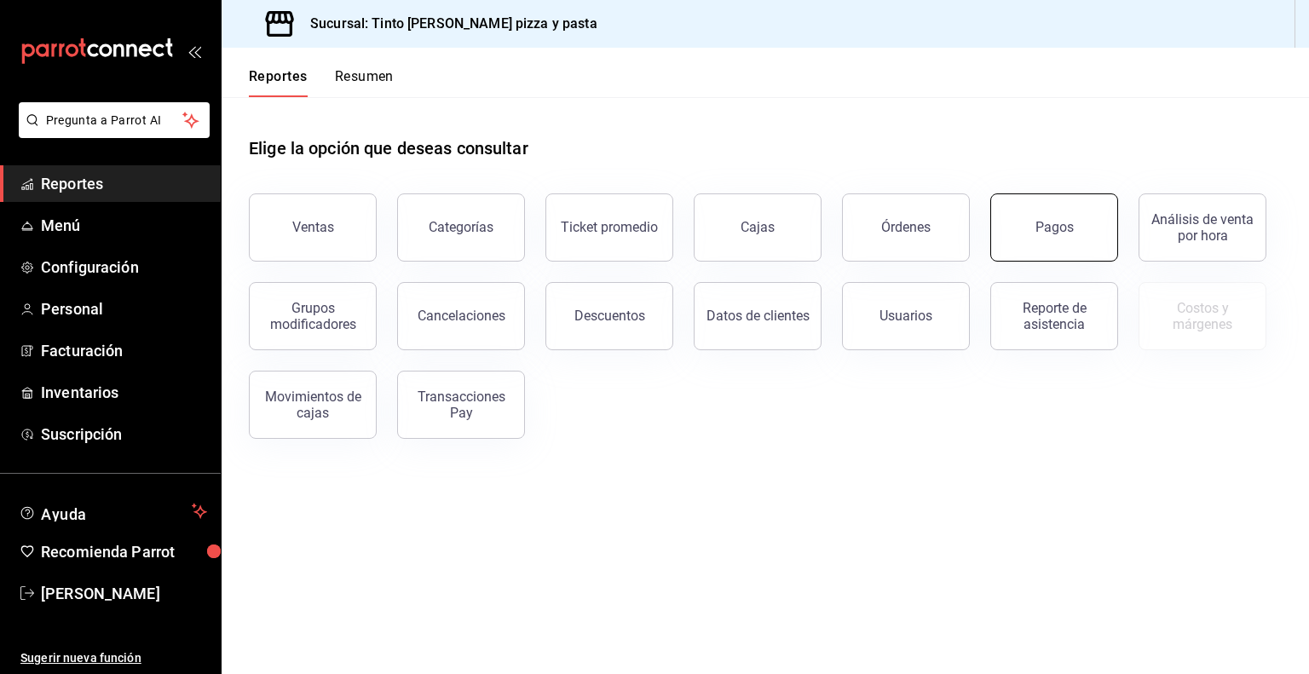
click at [1043, 245] on button "Pagos" at bounding box center [1054, 227] width 128 height 68
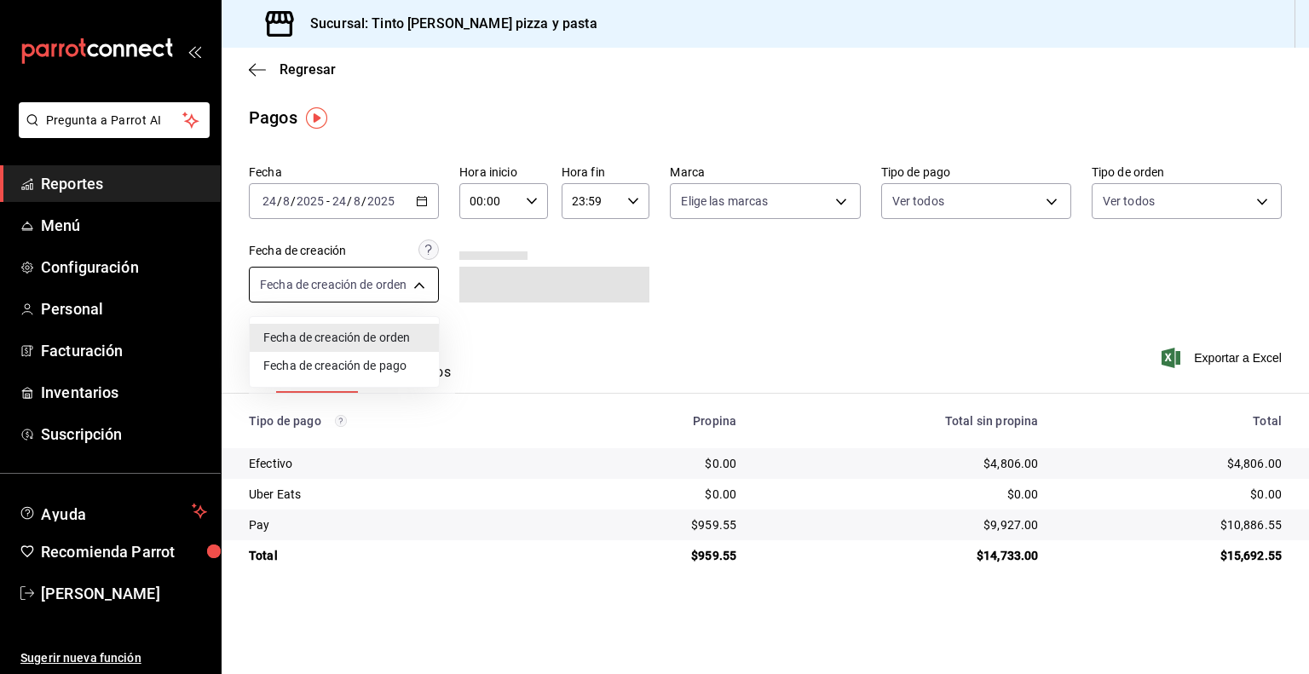
click at [426, 286] on body "Pregunta a Parrot AI Reportes Menú Configuración Personal Facturación Inventari…" at bounding box center [654, 337] width 1309 height 674
click at [730, 315] on div at bounding box center [654, 337] width 1309 height 674
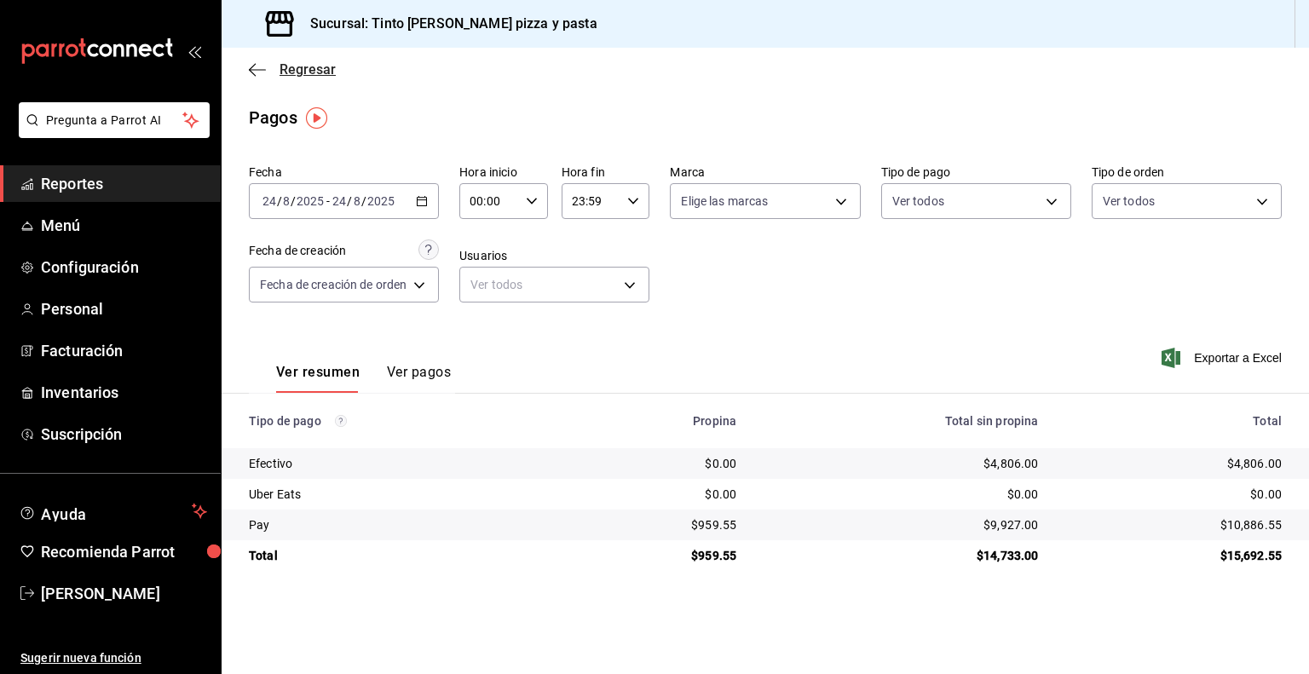
click at [259, 67] on icon "button" at bounding box center [257, 69] width 17 height 15
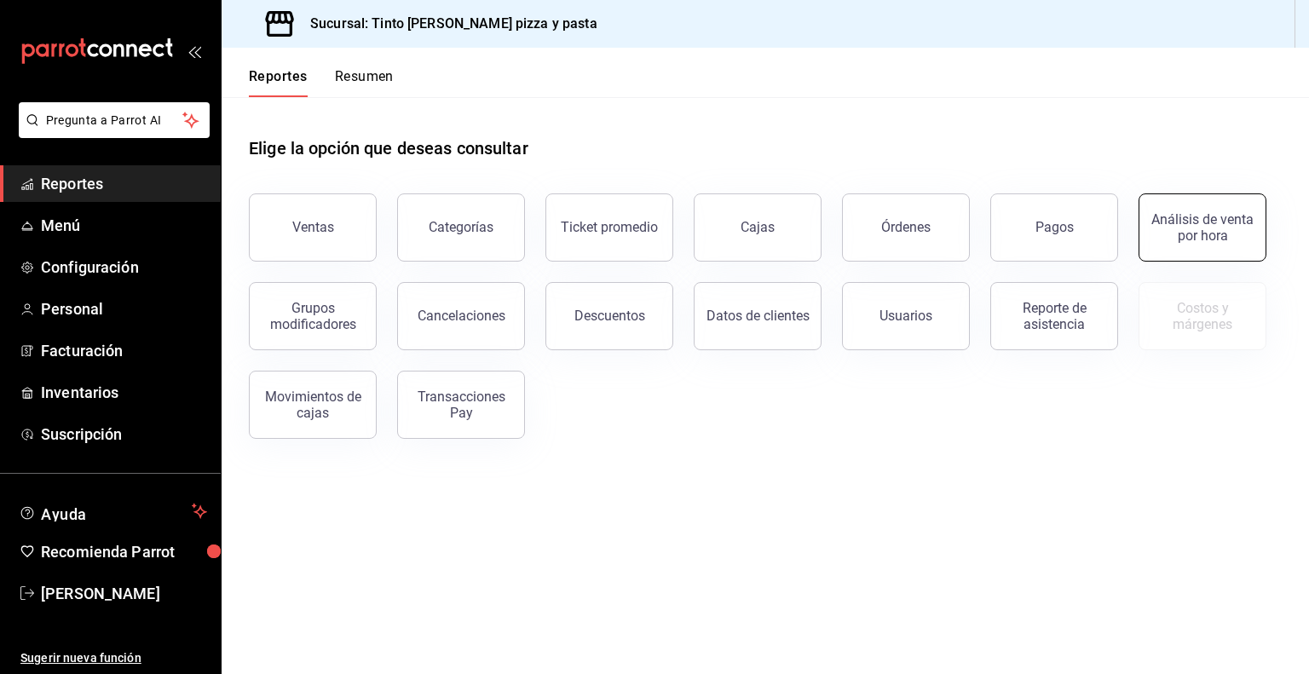
click at [1199, 198] on button "Análisis de venta por hora" at bounding box center [1203, 227] width 128 height 68
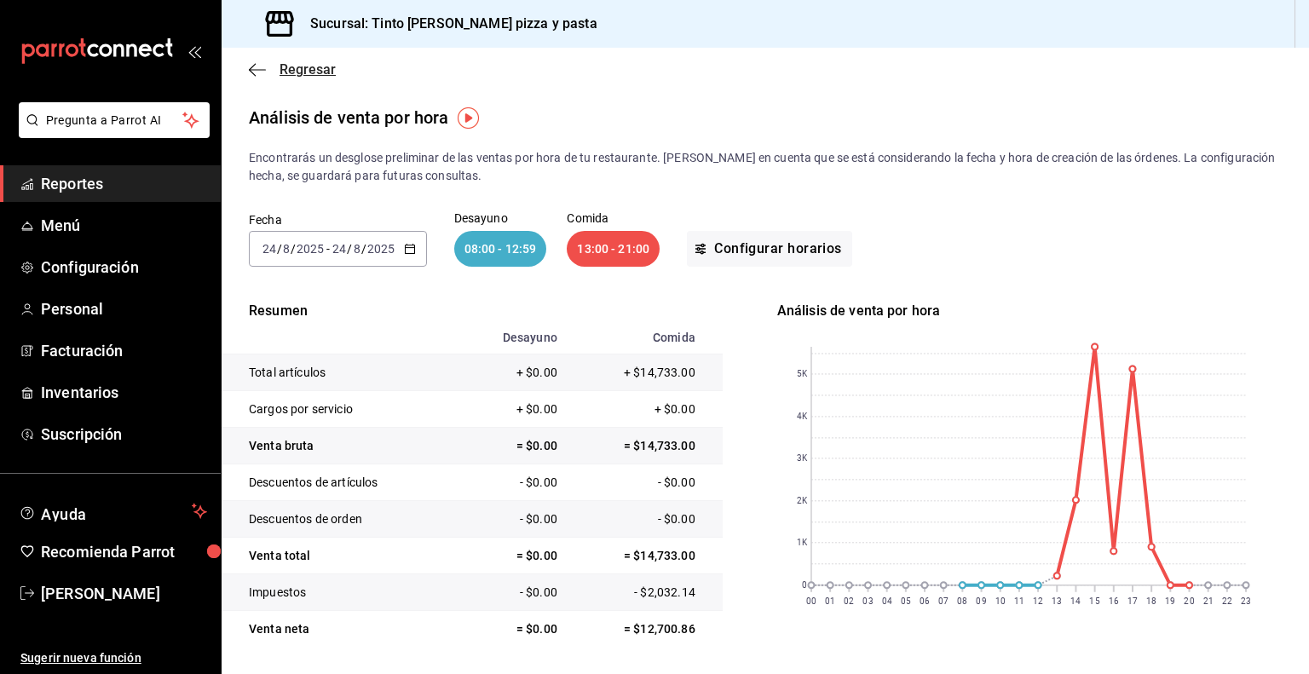
click at [252, 70] on icon "button" at bounding box center [257, 69] width 17 height 15
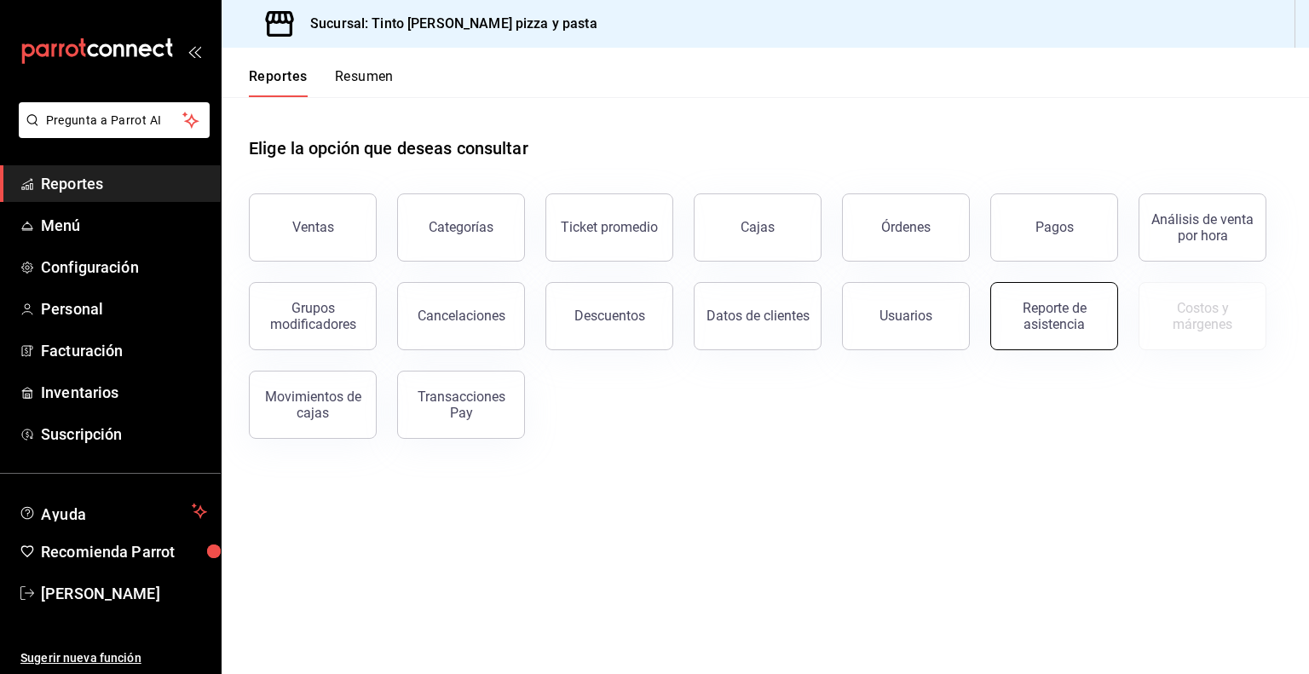
click at [1058, 317] on div "Reporte de asistencia" at bounding box center [1055, 316] width 106 height 32
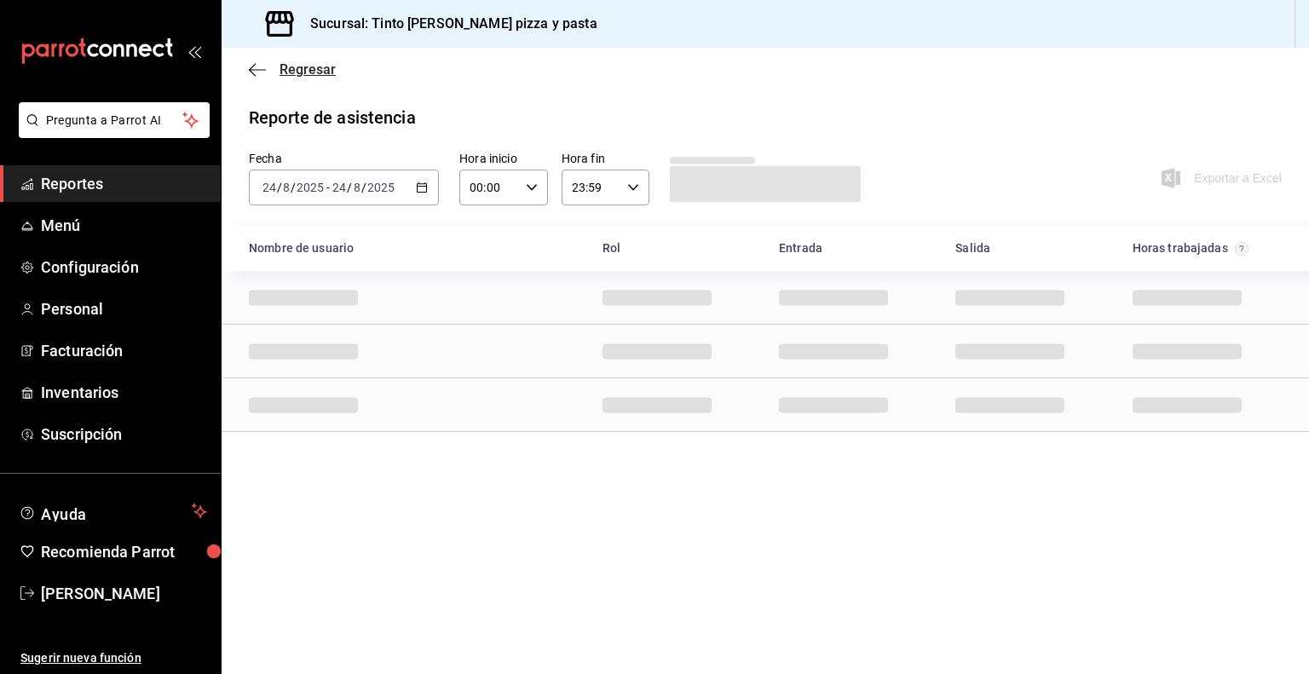
click at [264, 66] on icon "button" at bounding box center [257, 69] width 17 height 15
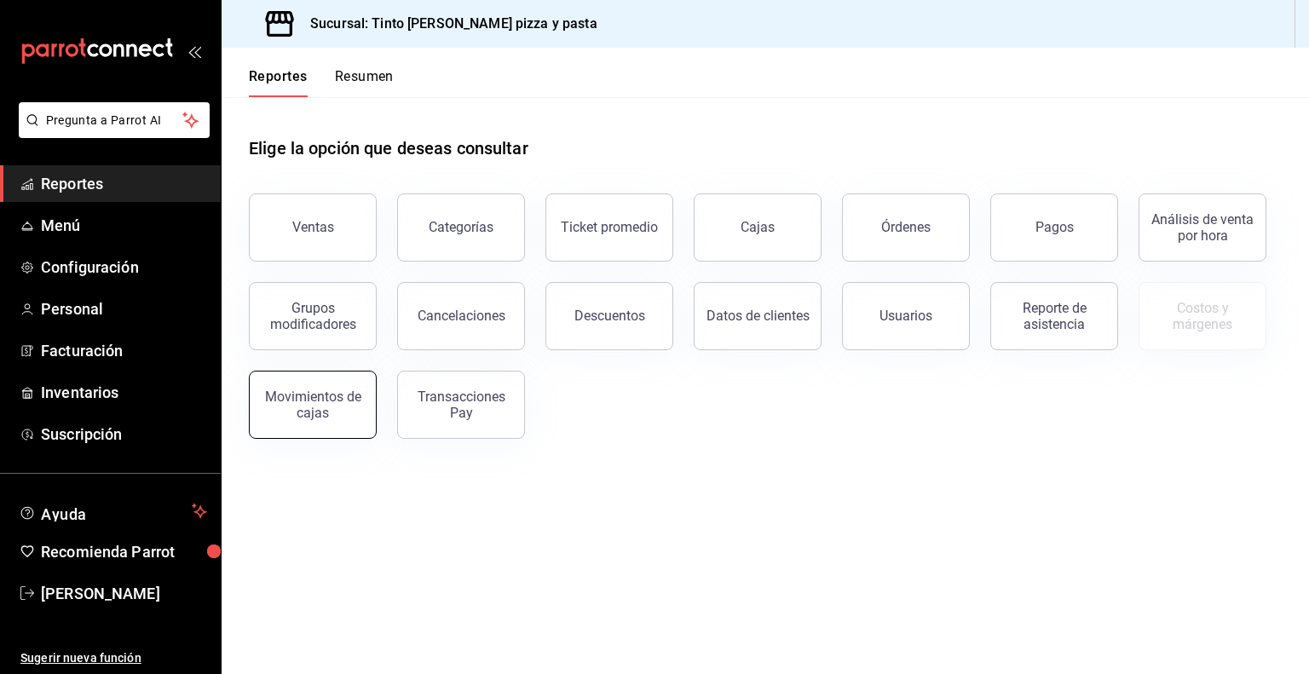
click at [313, 403] on div "Movimientos de cajas" at bounding box center [313, 405] width 106 height 32
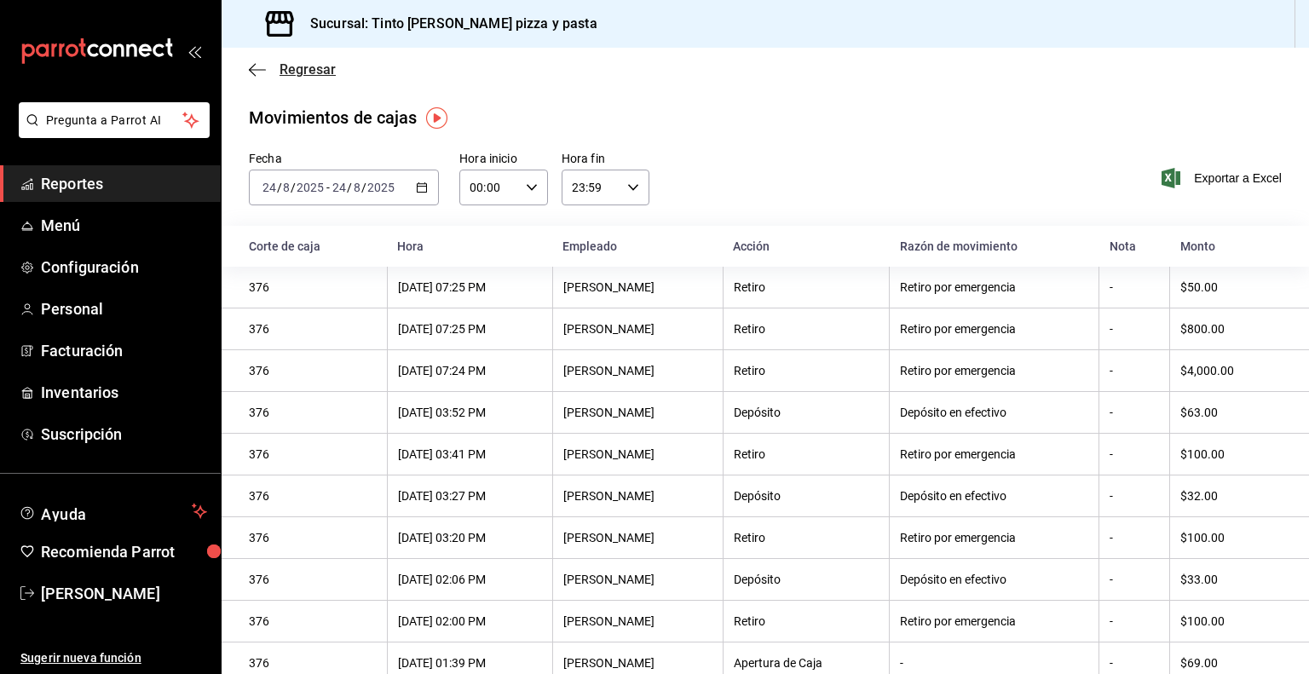
click at [259, 67] on icon "button" at bounding box center [257, 69] width 17 height 15
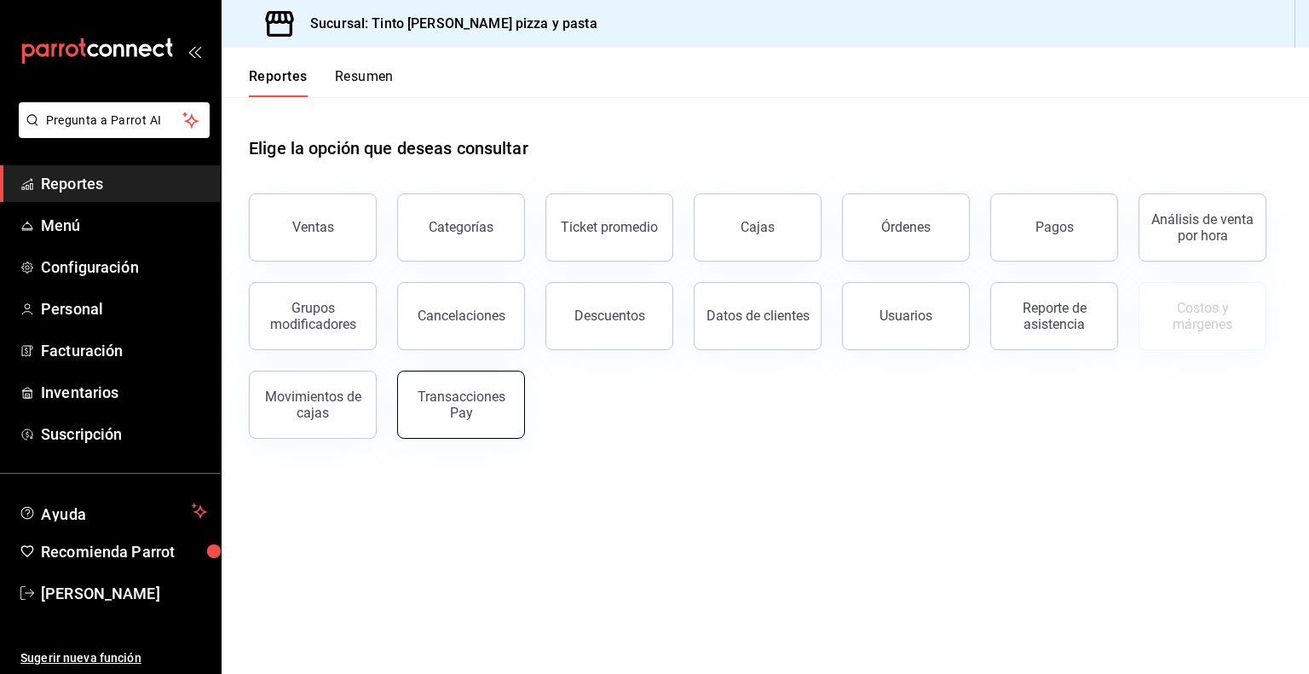
click at [451, 422] on button "Transacciones Pay" at bounding box center [461, 405] width 128 height 68
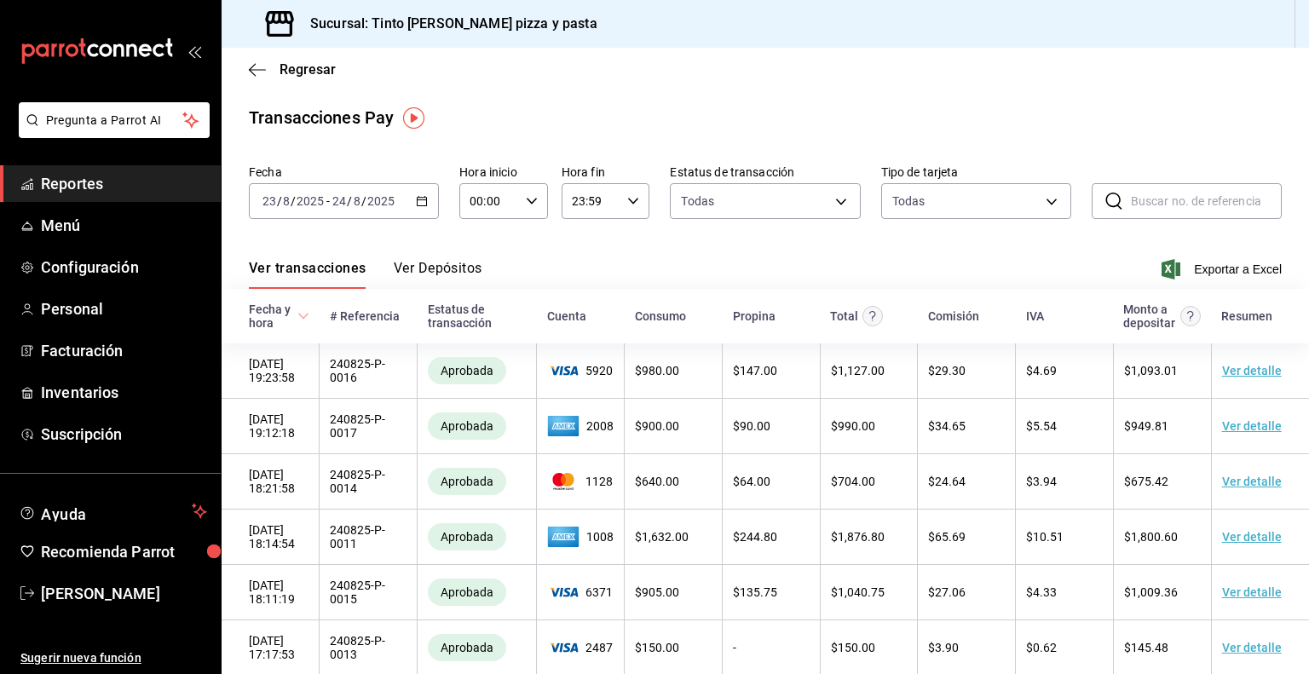
click at [423, 197] on \(Stroke\) "button" at bounding box center [422, 201] width 10 height 9
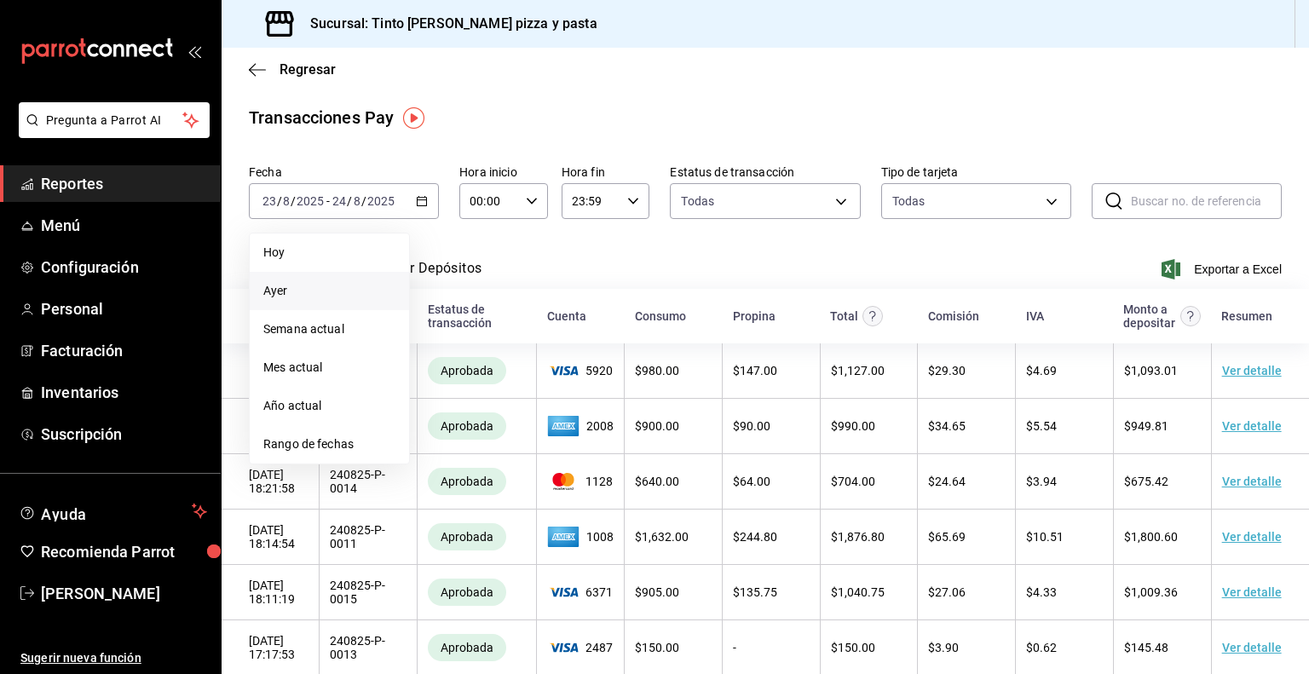
click at [286, 295] on span "Ayer" at bounding box center [329, 291] width 132 height 18
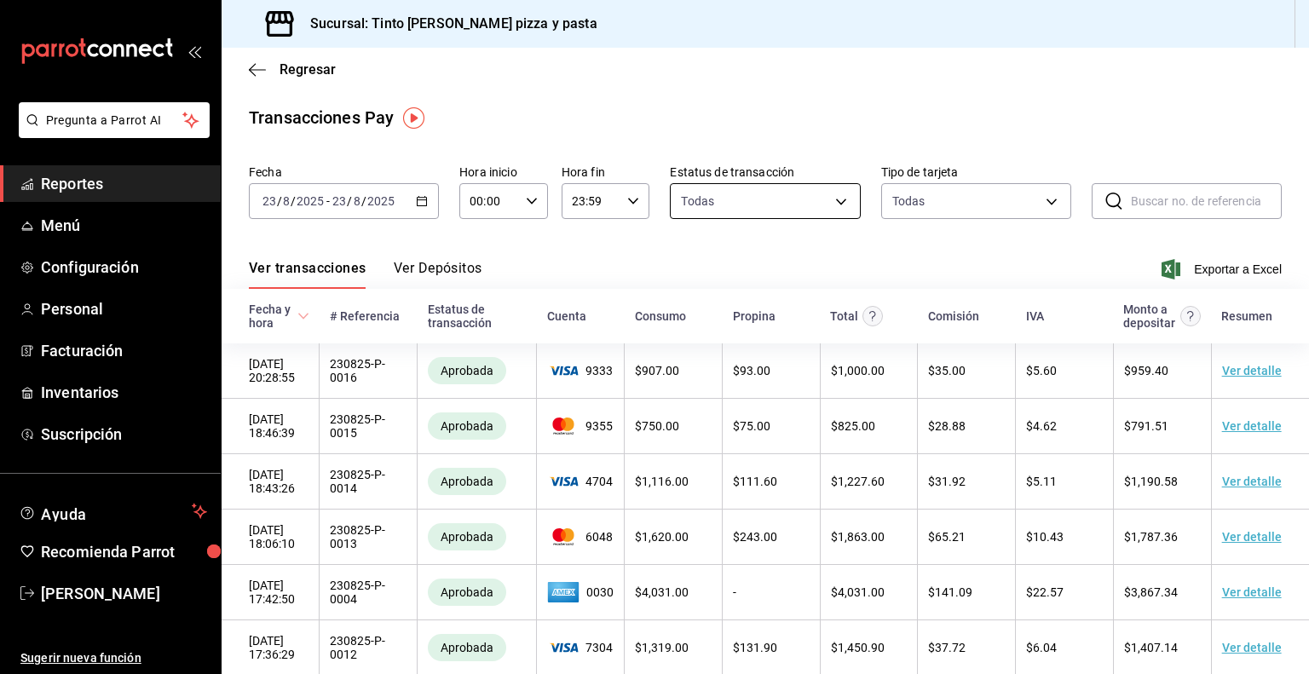
click at [841, 205] on body "Pregunta a Parrot AI Reportes Menú Configuración Personal Facturación Inventari…" at bounding box center [654, 337] width 1309 height 674
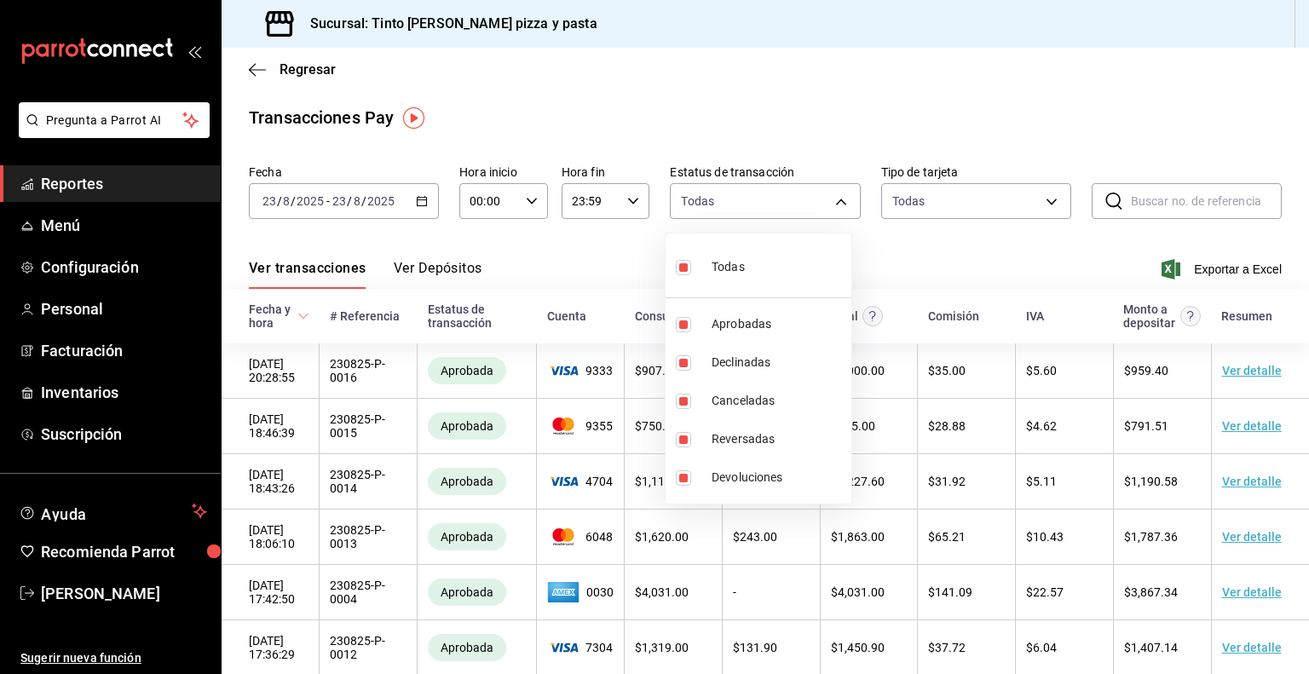
click at [961, 255] on div at bounding box center [654, 337] width 1309 height 674
